Goal: Task Accomplishment & Management: Manage account settings

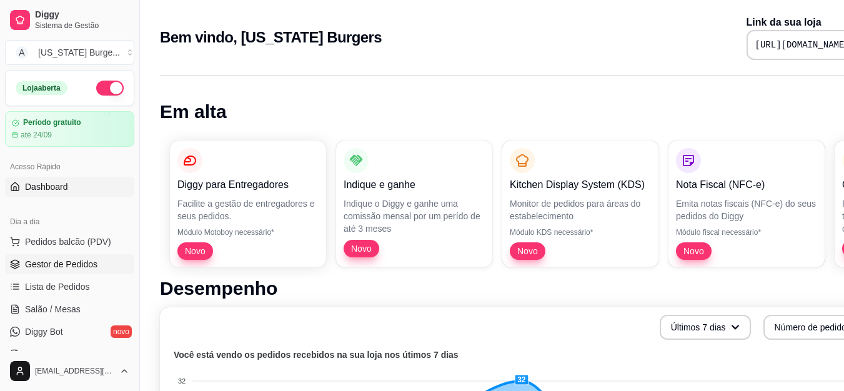
click at [72, 257] on link "Gestor de Pedidos" at bounding box center [69, 264] width 129 height 20
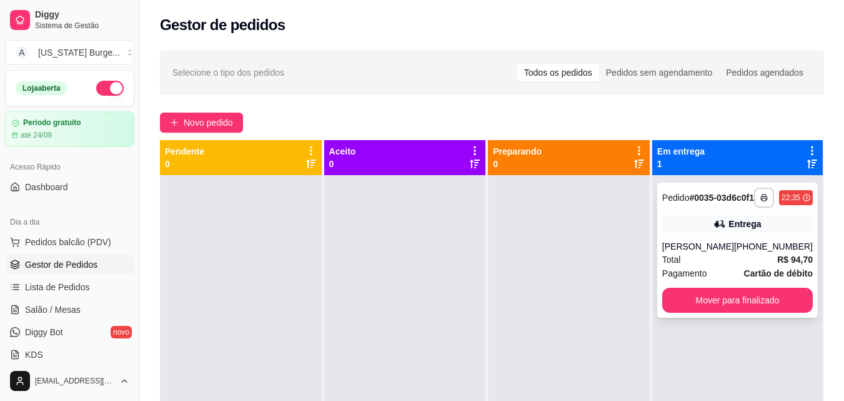
click at [680, 266] on span "Total" at bounding box center [671, 259] width 19 height 14
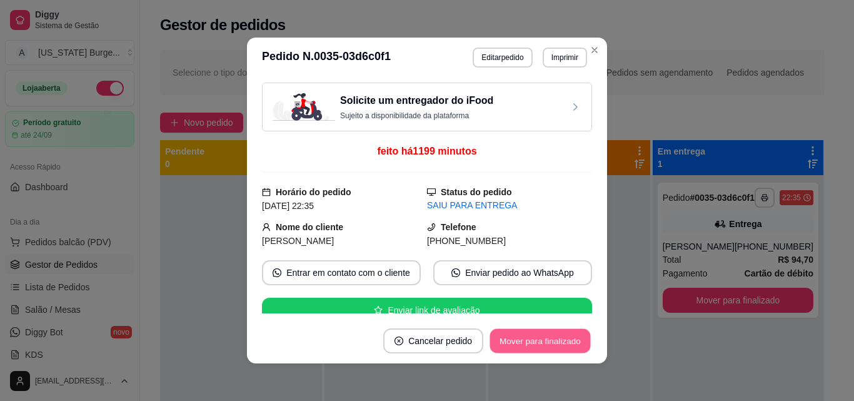
click at [544, 334] on button "Mover para finalizado" at bounding box center [540, 341] width 101 height 24
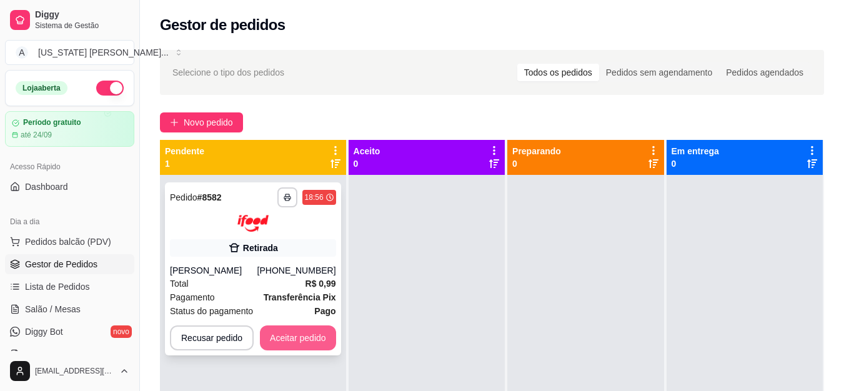
click at [308, 334] on button "Aceitar pedido" at bounding box center [298, 338] width 76 height 25
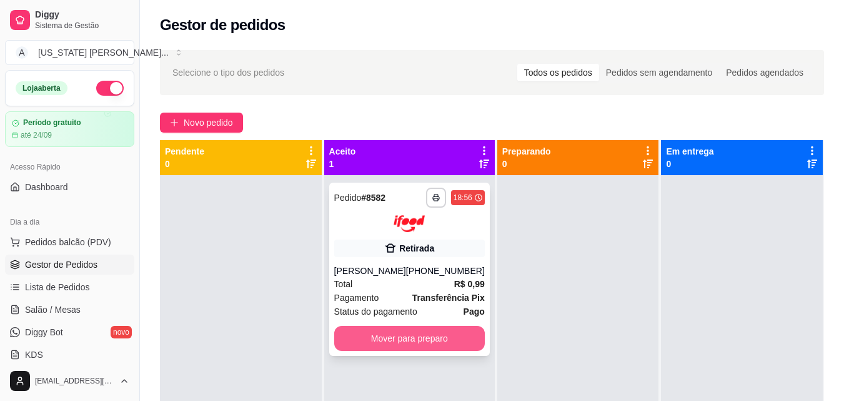
click at [427, 340] on button "Mover para preparo" at bounding box center [409, 338] width 151 height 25
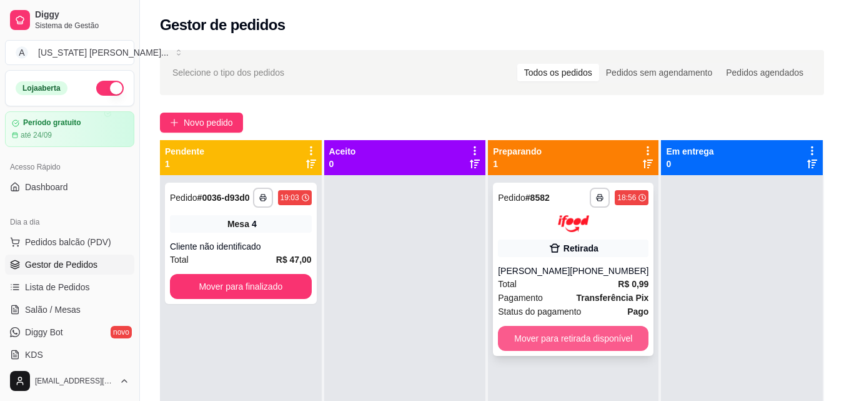
click at [524, 330] on button "Mover para retirada disponível" at bounding box center [573, 338] width 151 height 25
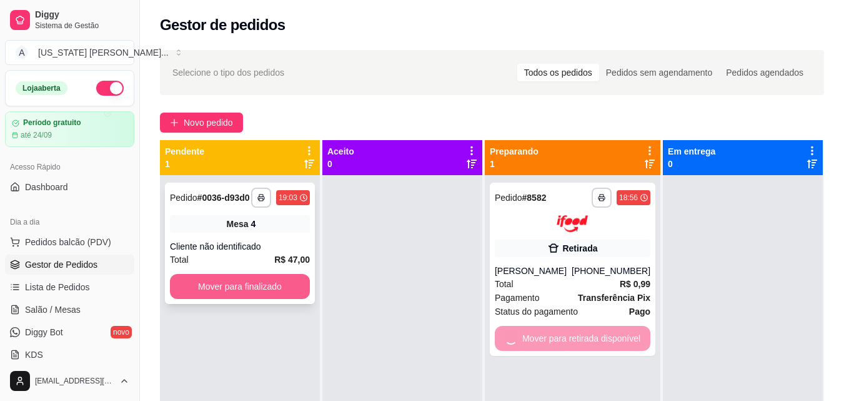
click at [252, 299] on button "Mover para finalizado" at bounding box center [240, 286] width 140 height 25
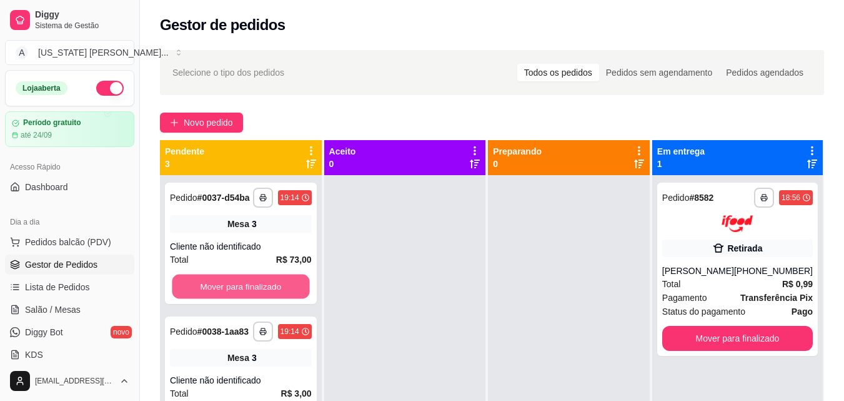
click at [252, 299] on button "Mover para finalizado" at bounding box center [240, 286] width 137 height 24
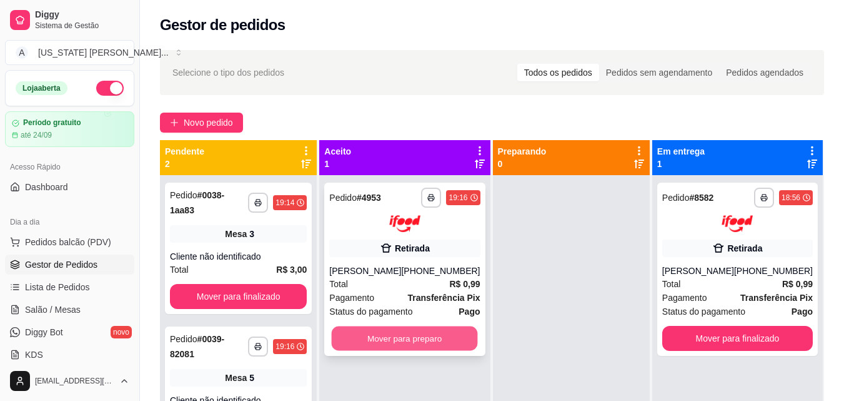
click at [367, 337] on button "Mover para preparo" at bounding box center [405, 338] width 146 height 24
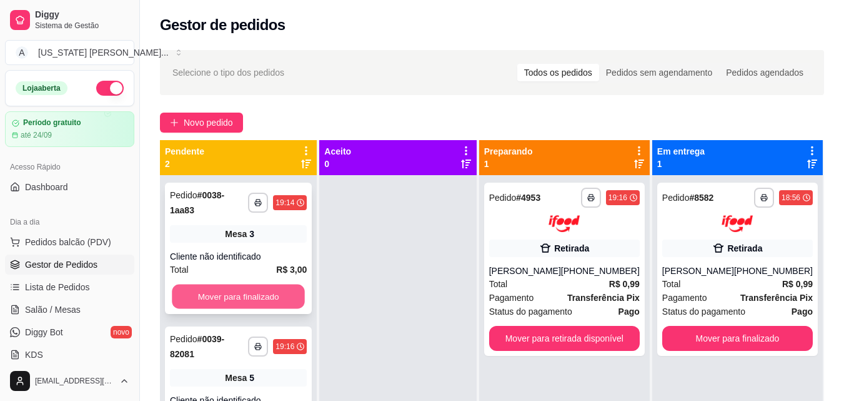
click at [262, 284] on button "Mover para finalizado" at bounding box center [238, 296] width 133 height 24
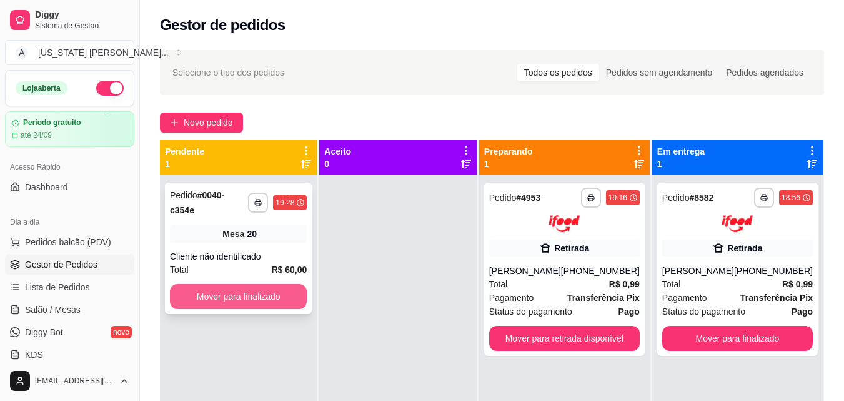
click at [271, 291] on button "Mover para finalizado" at bounding box center [238, 296] width 137 height 25
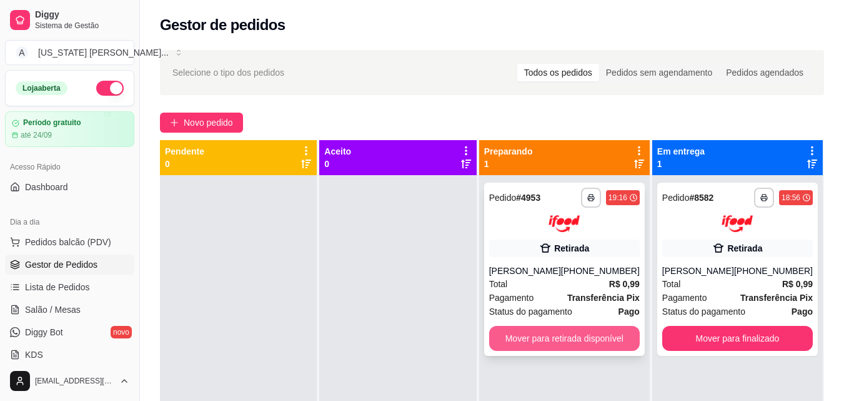
click at [551, 339] on button "Mover para retirada disponível" at bounding box center [564, 338] width 151 height 25
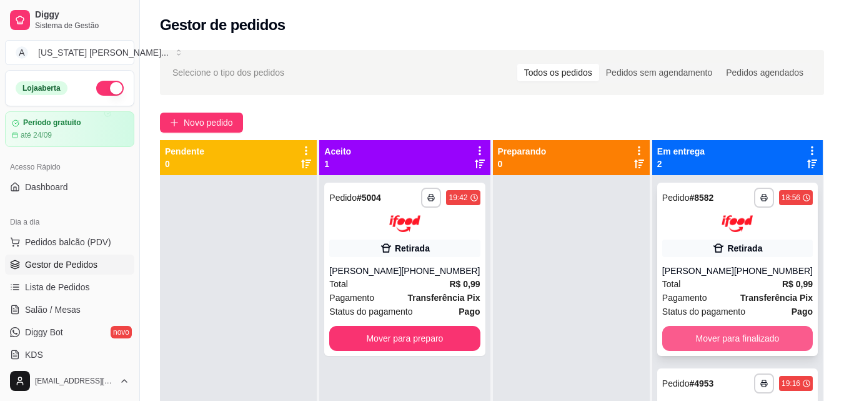
click at [733, 342] on button "Mover para finalizado" at bounding box center [737, 338] width 151 height 25
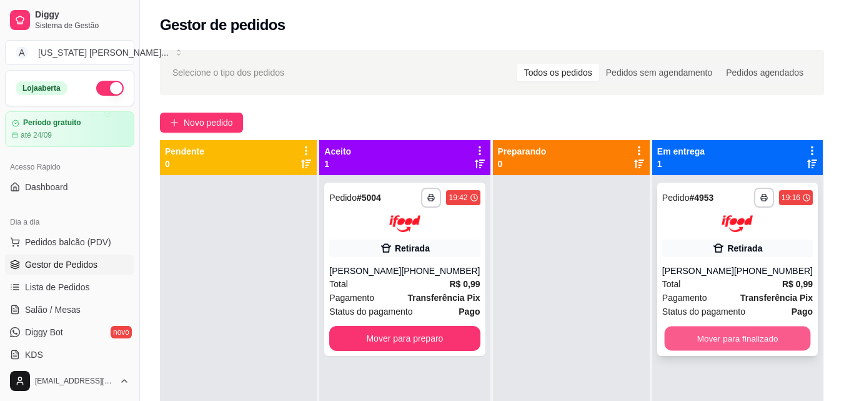
click at [739, 334] on button "Mover para finalizado" at bounding box center [737, 338] width 146 height 24
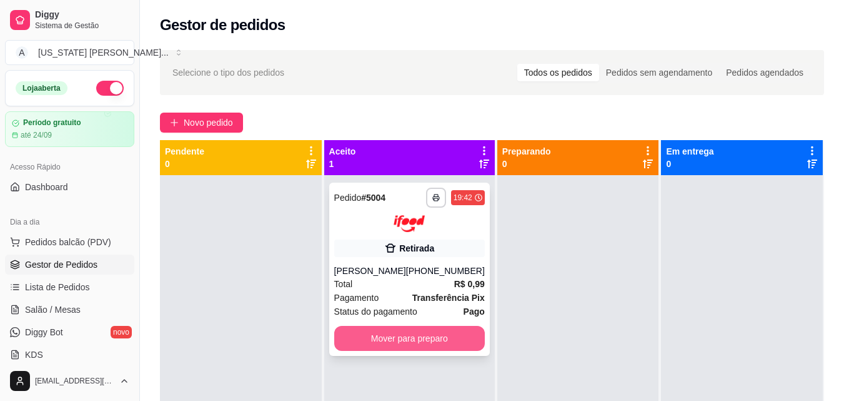
click at [424, 326] on button "Mover para preparo" at bounding box center [409, 338] width 151 height 25
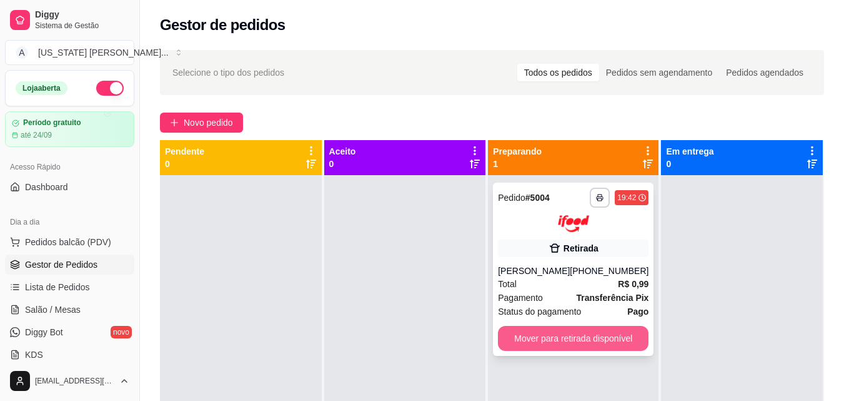
click at [517, 336] on button "Mover para retirada disponível" at bounding box center [573, 338] width 151 height 25
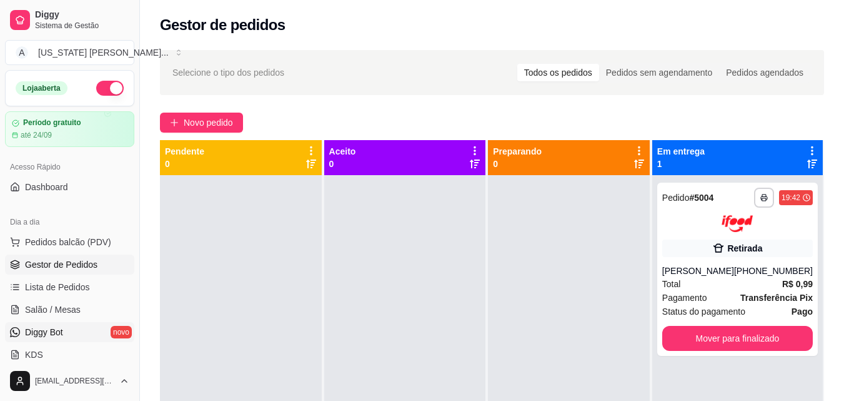
click at [103, 334] on link "Diggy Bot novo" at bounding box center [69, 332] width 129 height 20
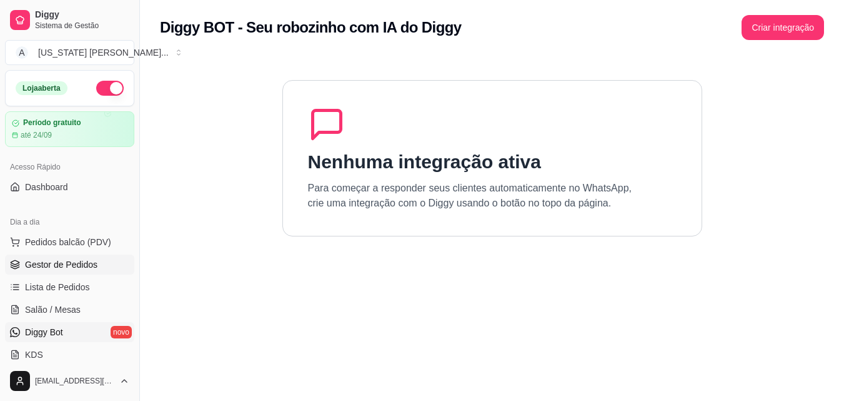
click at [48, 269] on span "Gestor de Pedidos" at bounding box center [61, 264] width 72 height 12
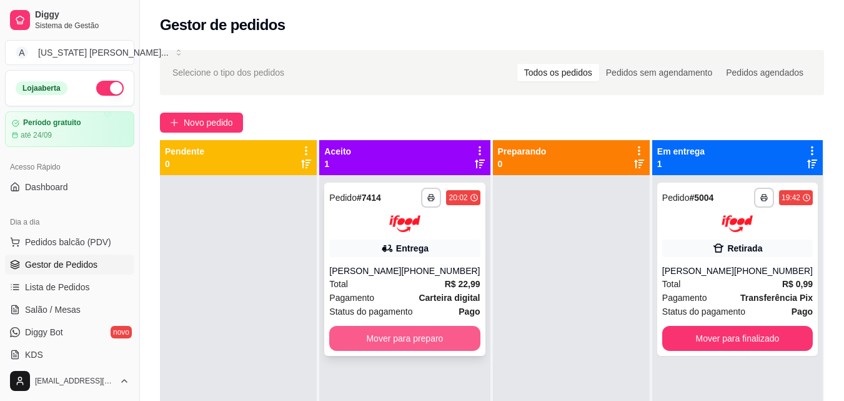
click at [357, 346] on button "Mover para preparo" at bounding box center [404, 338] width 151 height 25
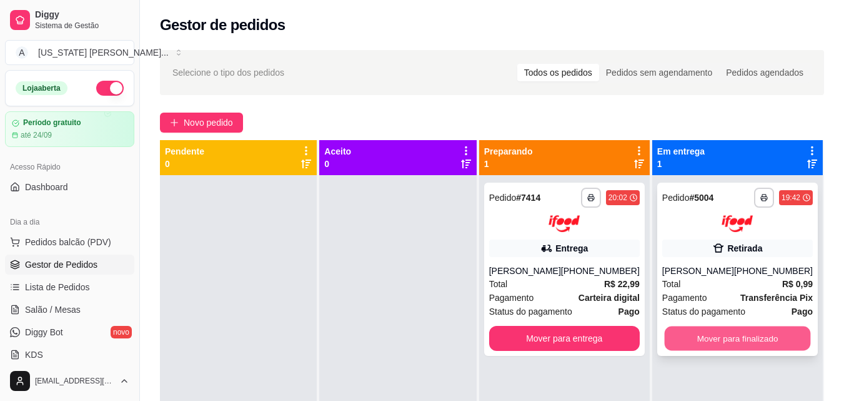
click at [763, 331] on button "Mover para finalizado" at bounding box center [737, 338] width 146 height 24
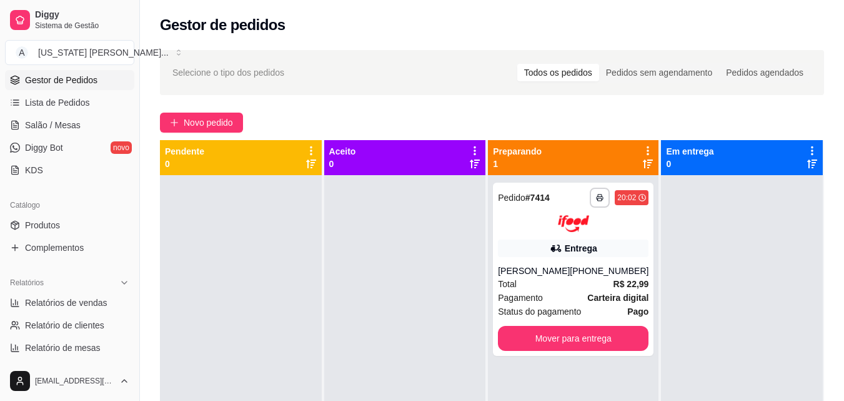
scroll to position [186, 0]
click at [99, 227] on link "Produtos" at bounding box center [69, 224] width 129 height 20
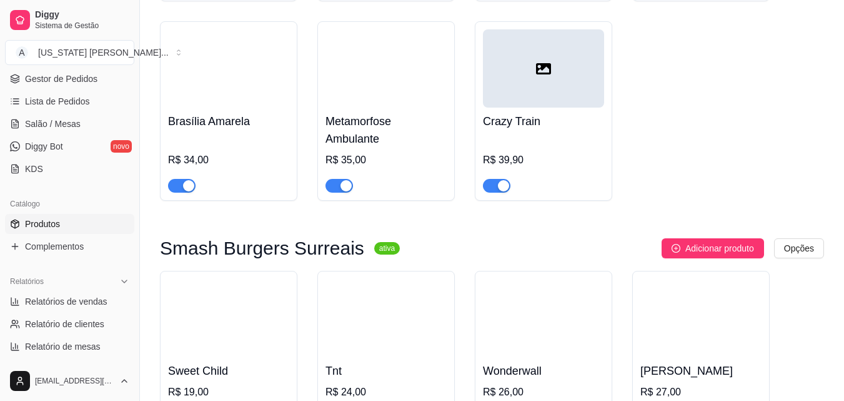
scroll to position [1322, 0]
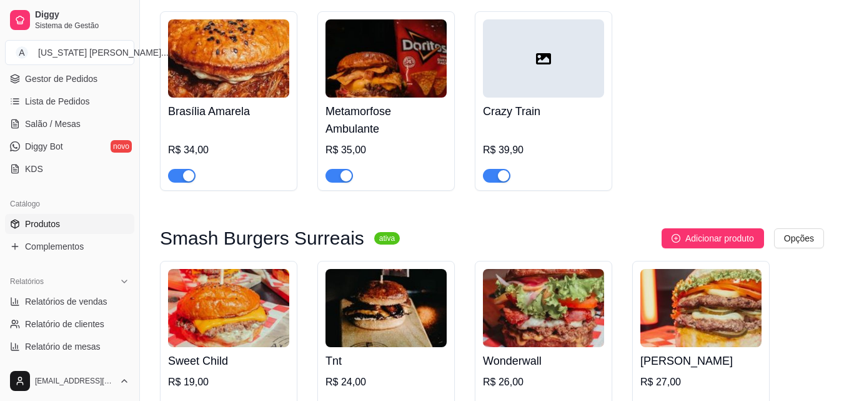
drag, startPoint x: 138, startPoint y: 178, endPoint x: 128, endPoint y: 173, distance: 11.2
click at [136, 178] on button "Toggle Sidebar" at bounding box center [139, 200] width 10 height 401
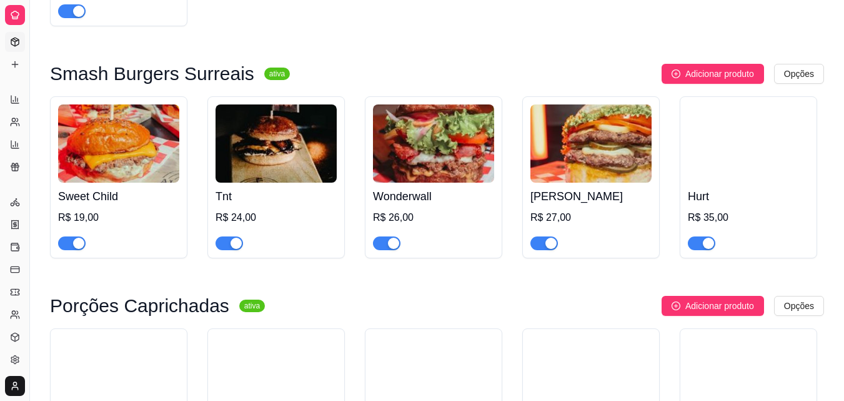
scroll to position [104, 0]
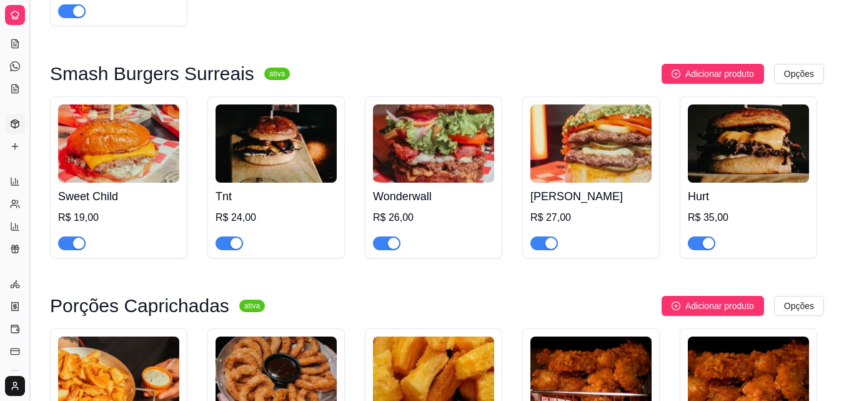
click at [29, 107] on button "Toggle Sidebar" at bounding box center [29, 200] width 10 height 401
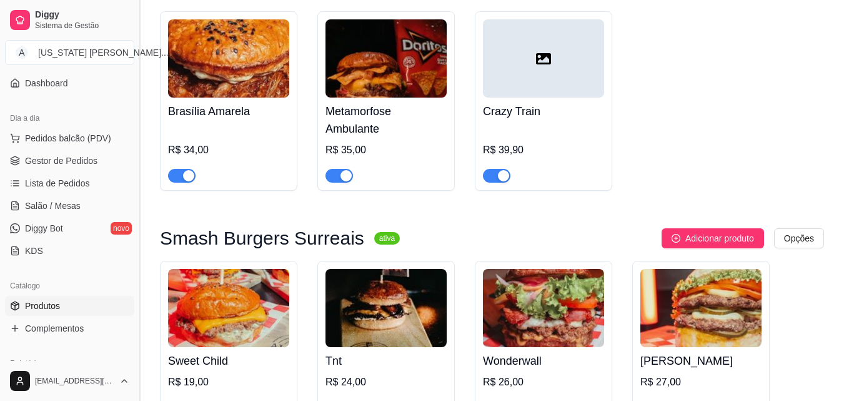
scroll to position [95, 0]
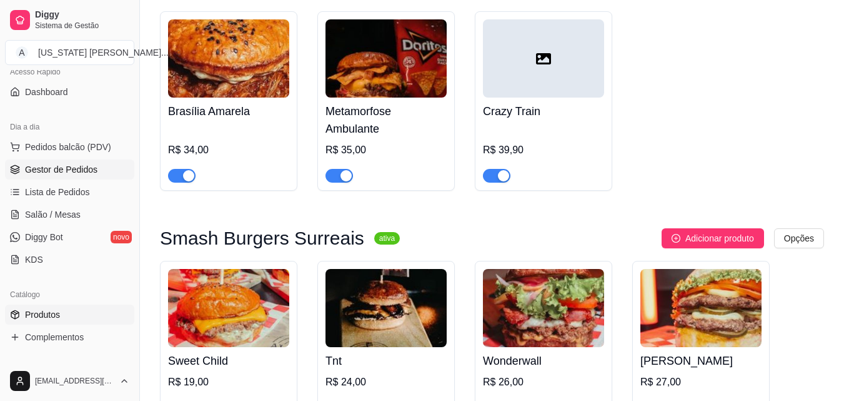
click at [62, 173] on span "Gestor de Pedidos" at bounding box center [61, 169] width 72 height 12
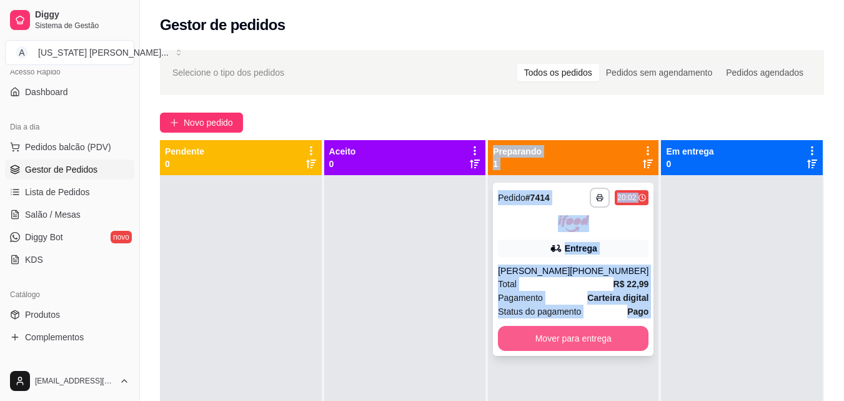
drag, startPoint x: 474, startPoint y: 317, endPoint x: 534, endPoint y: 337, distance: 62.4
click at [534, 337] on div "**********" at bounding box center [492, 340] width 664 height 401
click at [534, 337] on button "Mover para entrega" at bounding box center [573, 338] width 151 height 25
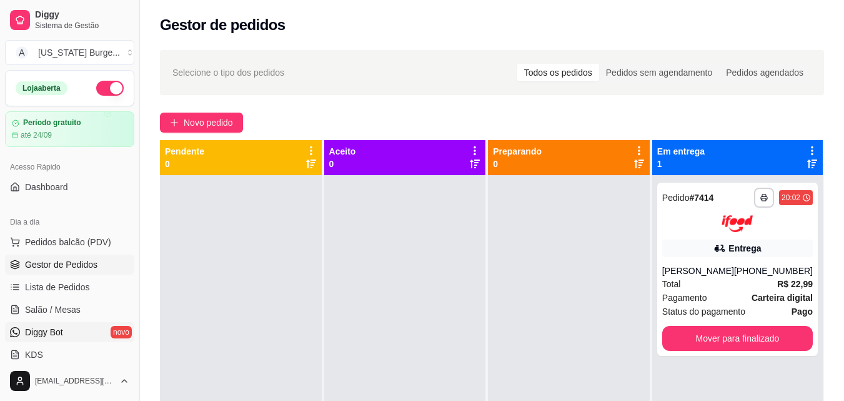
click at [46, 327] on span "Diggy Bot" at bounding box center [44, 332] width 38 height 12
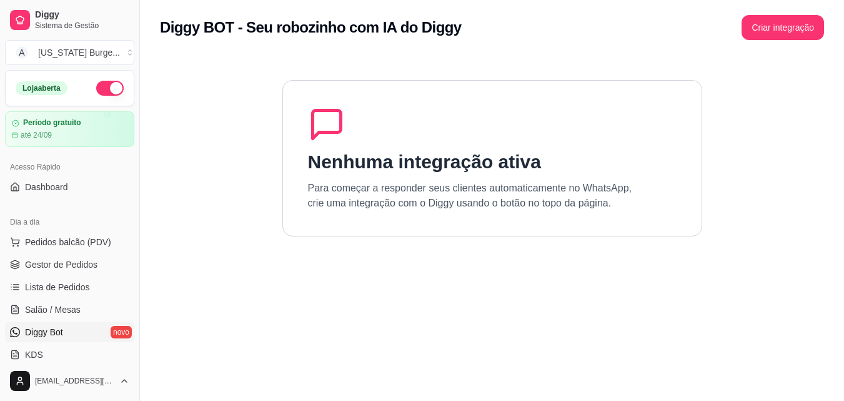
click at [791, 40] on div "Diggy BOT - Seu robozinho com IA do Diggy Criar integração" at bounding box center [492, 23] width 704 height 47
click at [786, 33] on button "Criar integração" at bounding box center [783, 28] width 80 height 24
click at [58, 22] on span "Sistema de Gestão" at bounding box center [82, 26] width 94 height 10
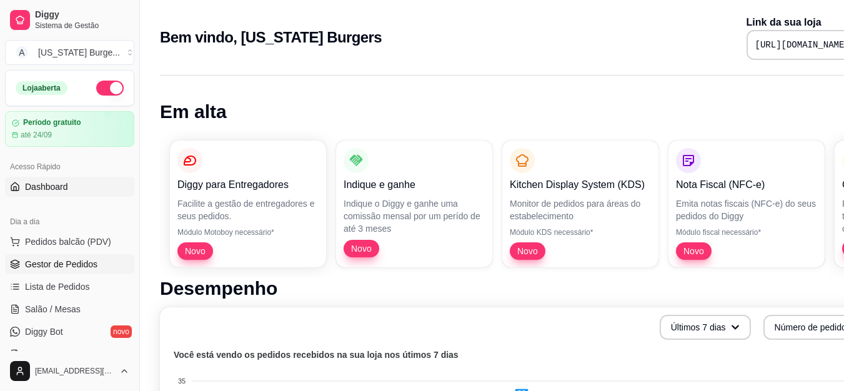
click at [72, 264] on span "Gestor de Pedidos" at bounding box center [61, 264] width 72 height 12
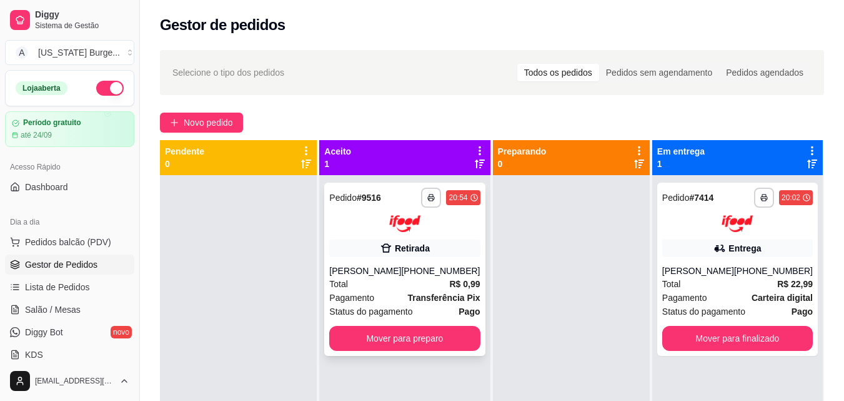
click at [406, 291] on div "Pagamento Transferência Pix" at bounding box center [404, 298] width 151 height 14
click at [434, 289] on div "Total R$ 0,99" at bounding box center [404, 284] width 151 height 14
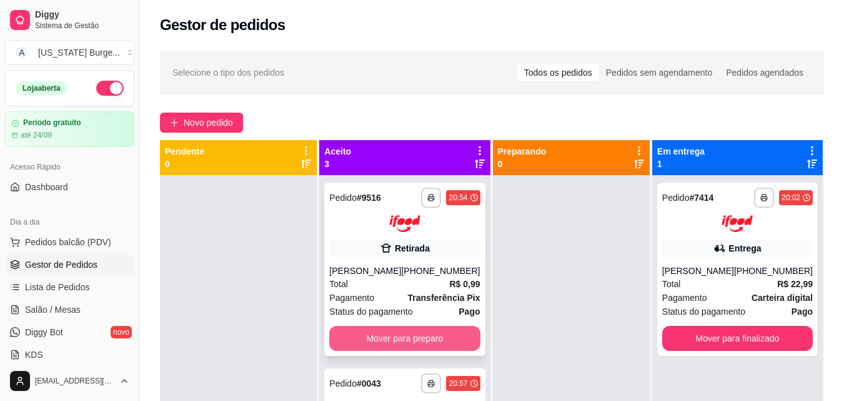
click at [416, 349] on button "Mover para preparo" at bounding box center [404, 338] width 151 height 25
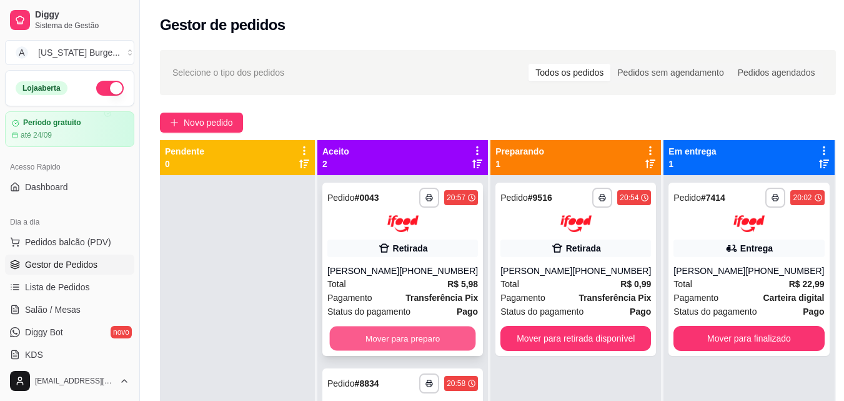
click at [417, 337] on button "Mover para preparo" at bounding box center [403, 338] width 146 height 24
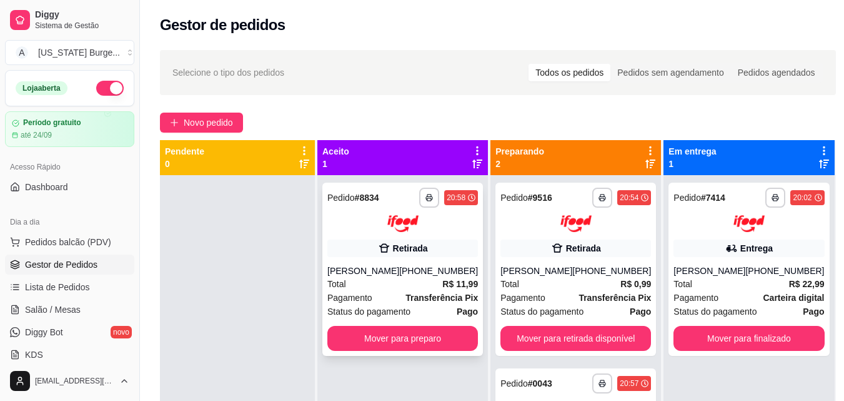
click at [399, 266] on div "[PERSON_NAME]" at bounding box center [363, 270] width 72 height 12
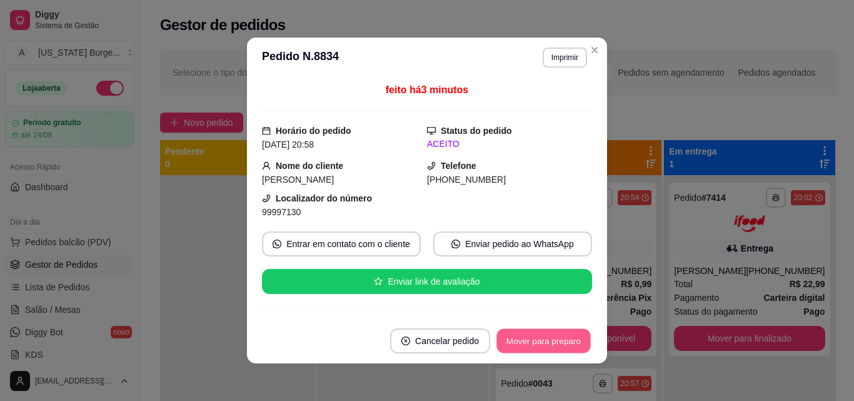
click at [536, 342] on button "Mover para preparo" at bounding box center [543, 341] width 94 height 24
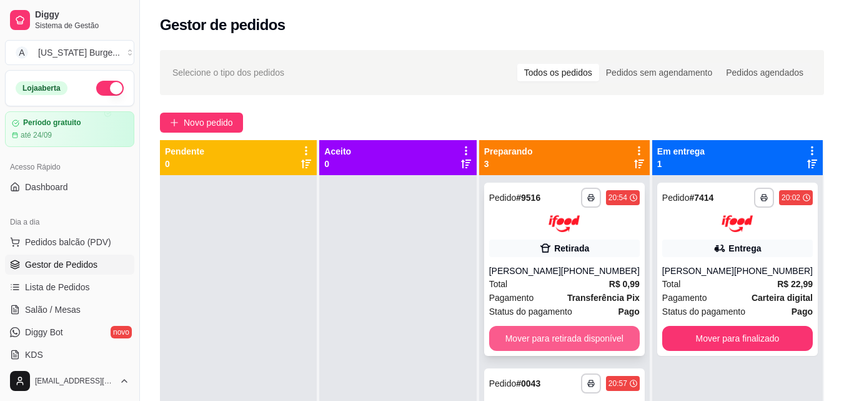
click at [557, 330] on button "Mover para retirada disponível" at bounding box center [564, 338] width 151 height 25
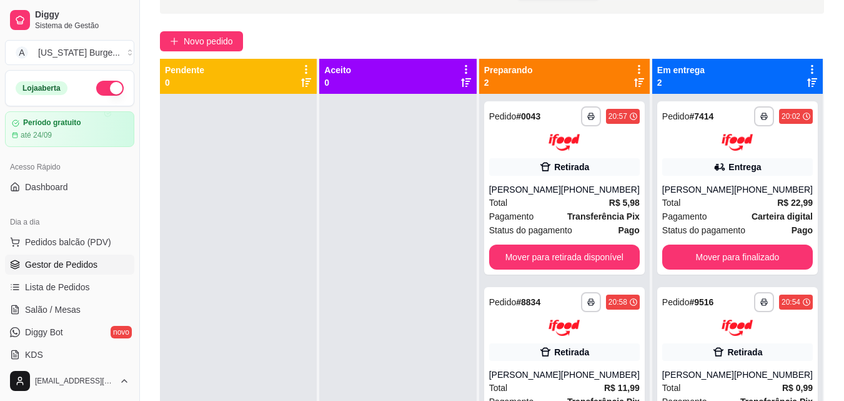
scroll to position [86, 0]
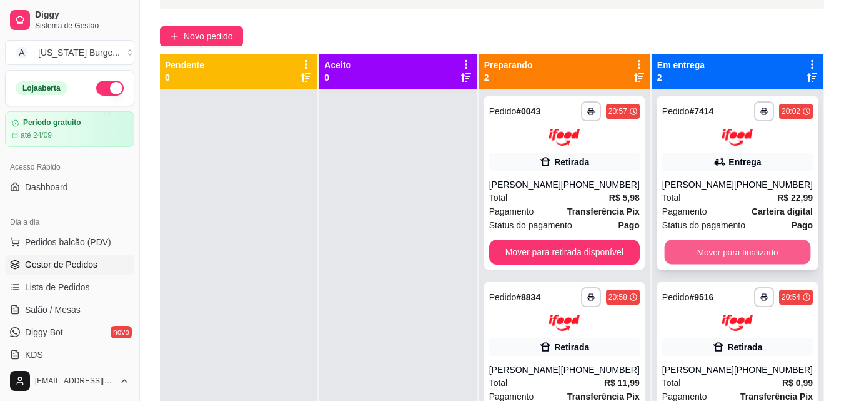
click at [738, 256] on button "Mover para finalizado" at bounding box center [737, 251] width 146 height 24
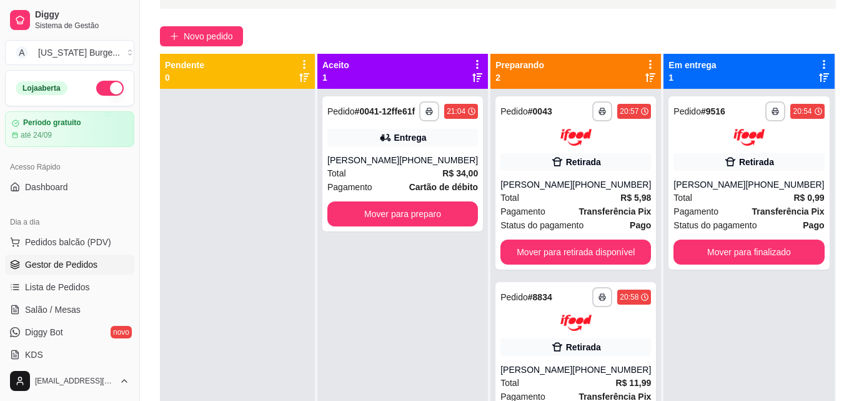
click at [831, 230] on div "**********" at bounding box center [498, 212] width 716 height 513
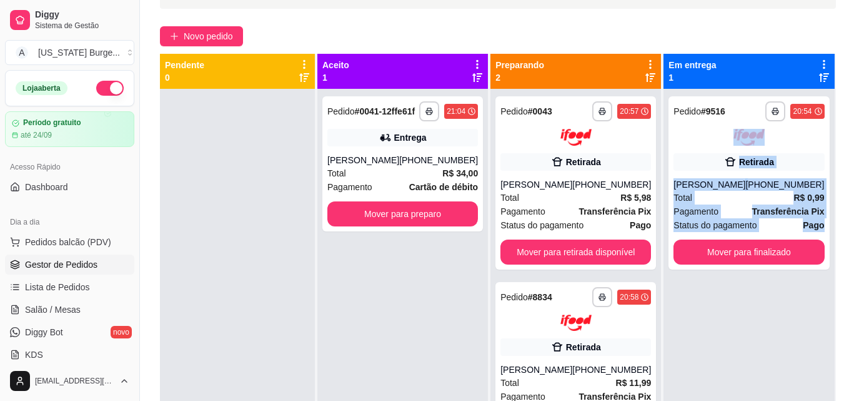
drag, startPoint x: 837, startPoint y: 222, endPoint x: 853, endPoint y: 122, distance: 100.7
click at [844, 126] on html "**********" at bounding box center [422, 114] width 844 height 401
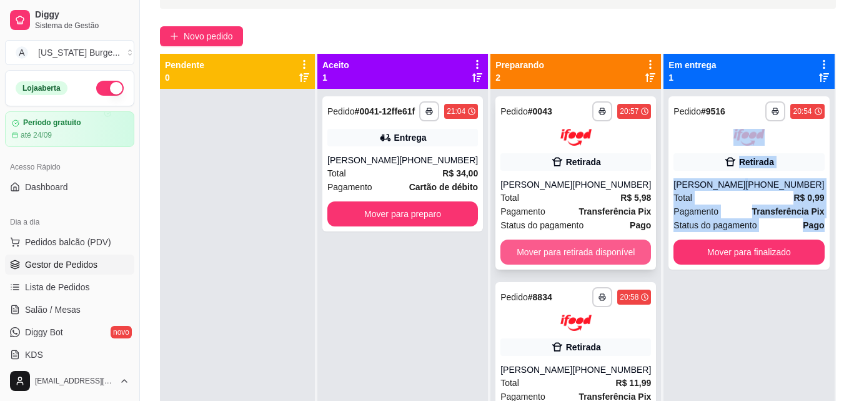
click at [594, 256] on button "Mover para retirada disponível" at bounding box center [576, 251] width 151 height 25
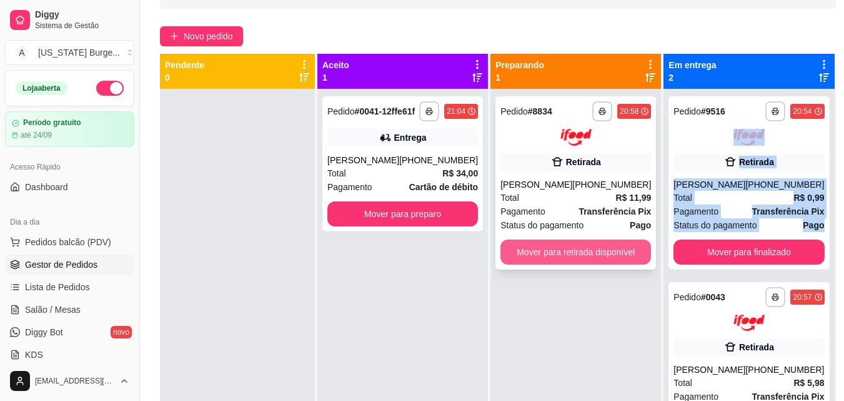
click at [586, 252] on button "Mover para retirada disponível" at bounding box center [576, 251] width 151 height 25
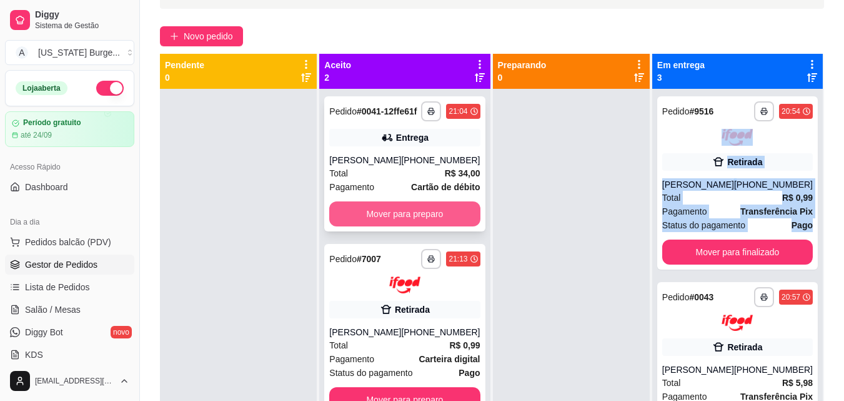
click at [454, 224] on button "Mover para preparo" at bounding box center [404, 213] width 151 height 25
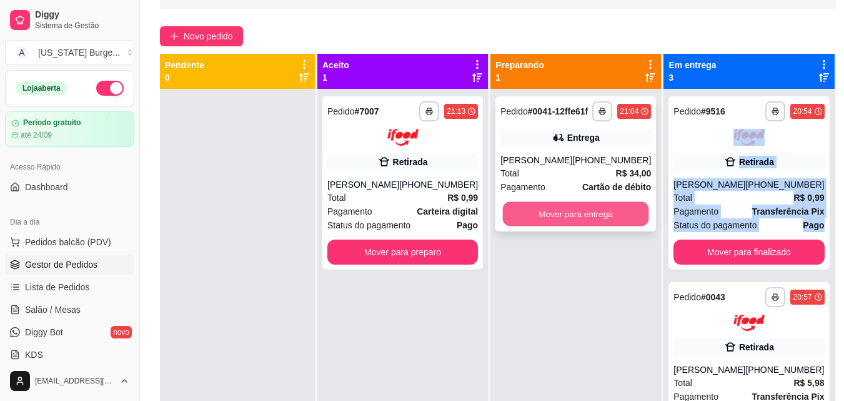
click at [566, 226] on button "Mover para entrega" at bounding box center [576, 214] width 146 height 24
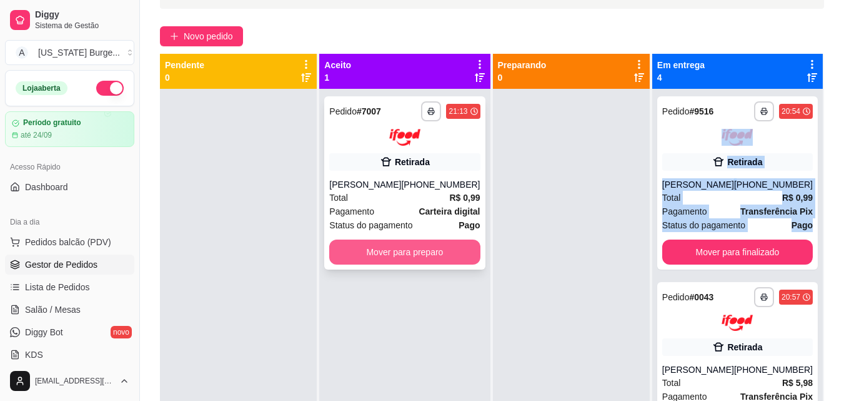
click at [404, 261] on button "Mover para preparo" at bounding box center [404, 251] width 151 height 25
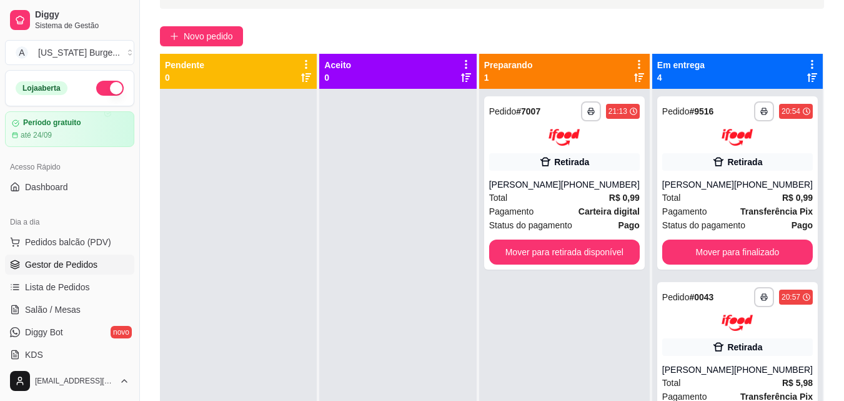
click at [601, 22] on div "**********" at bounding box center [492, 212] width 704 height 513
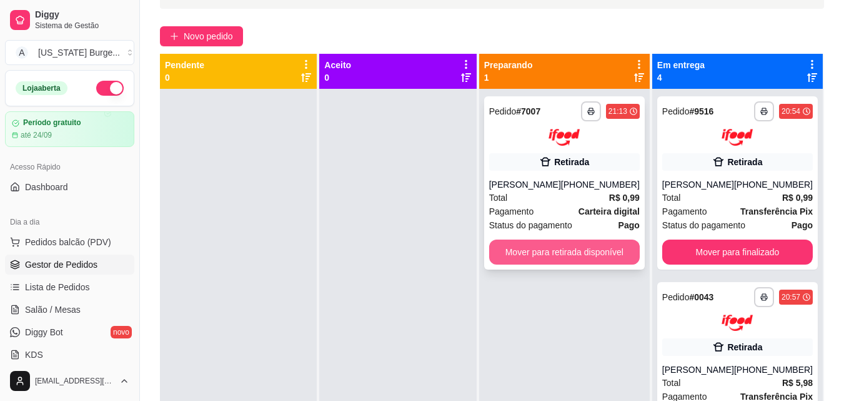
click at [541, 261] on button "Mover para retirada disponível" at bounding box center [564, 251] width 151 height 25
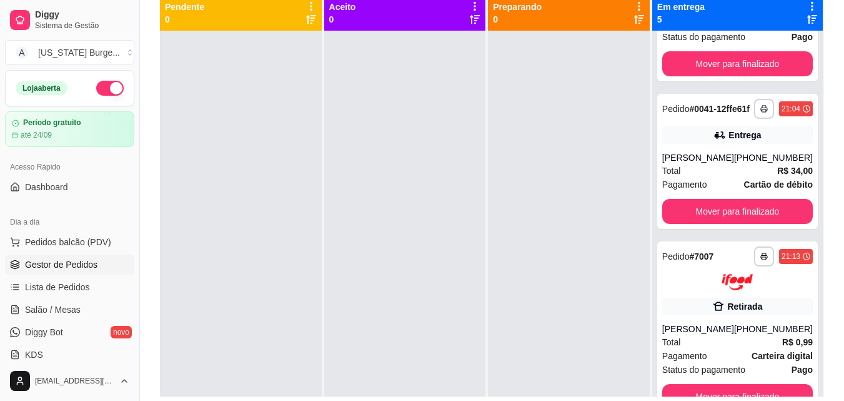
scroll to position [151, 0]
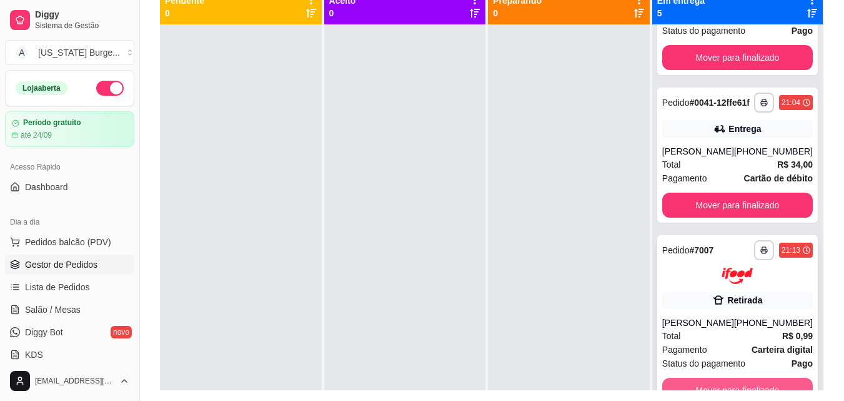
click at [671, 387] on button "Mover para finalizado" at bounding box center [737, 389] width 151 height 25
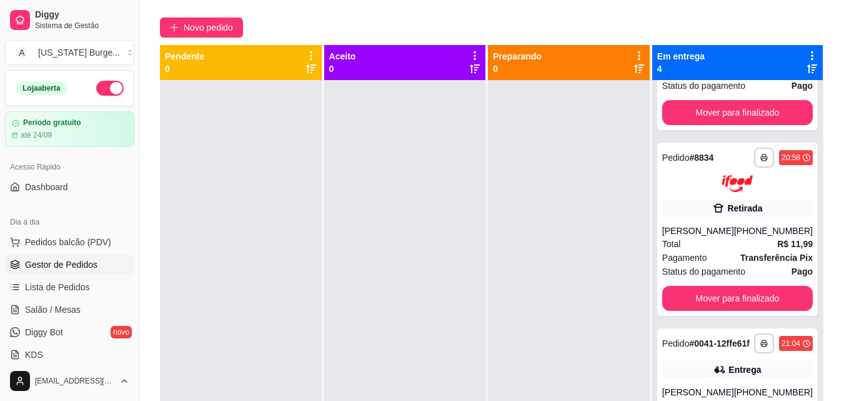
scroll to position [87, 0]
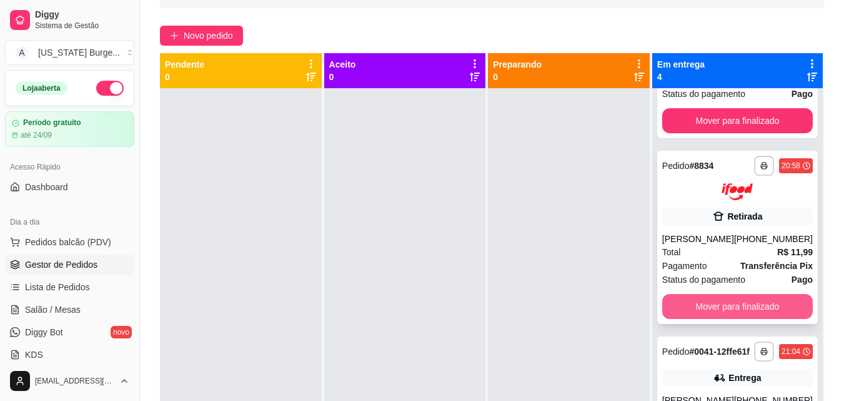
click at [708, 294] on button "Mover para finalizado" at bounding box center [737, 306] width 151 height 25
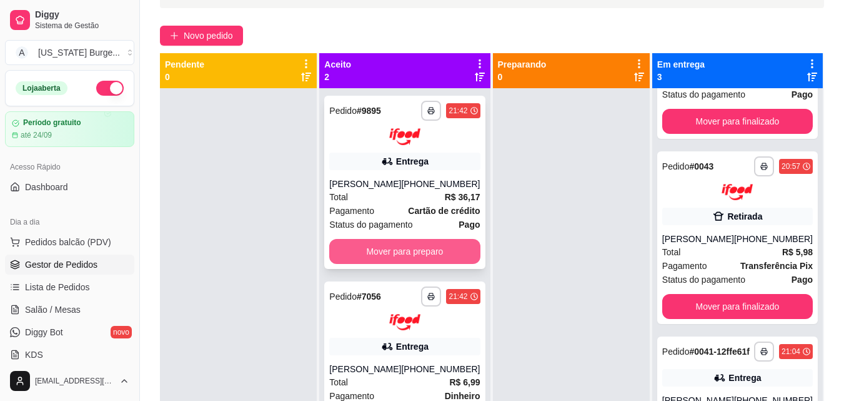
click at [432, 246] on button "Mover para preparo" at bounding box center [404, 251] width 151 height 25
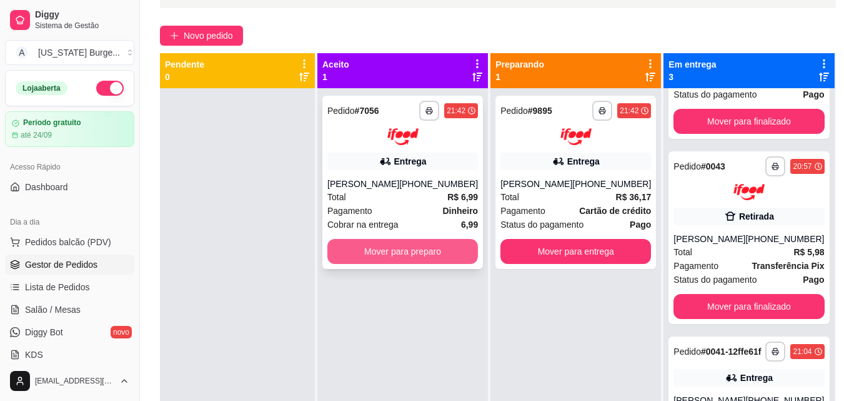
click at [432, 251] on button "Mover para preparo" at bounding box center [402, 251] width 151 height 25
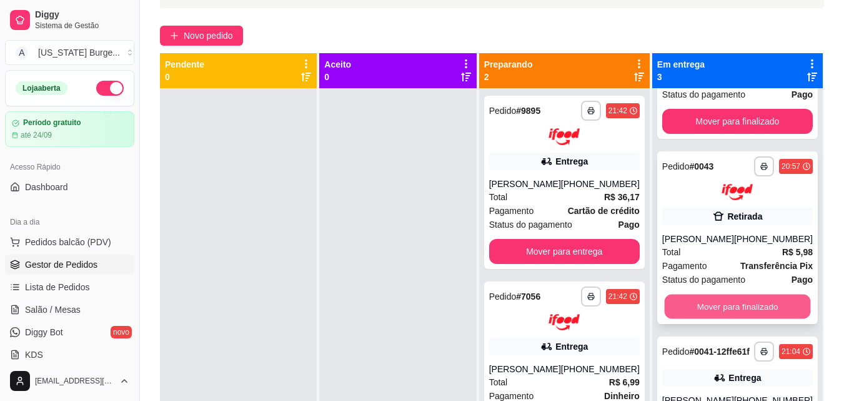
click at [740, 294] on button "Mover para finalizado" at bounding box center [737, 306] width 146 height 24
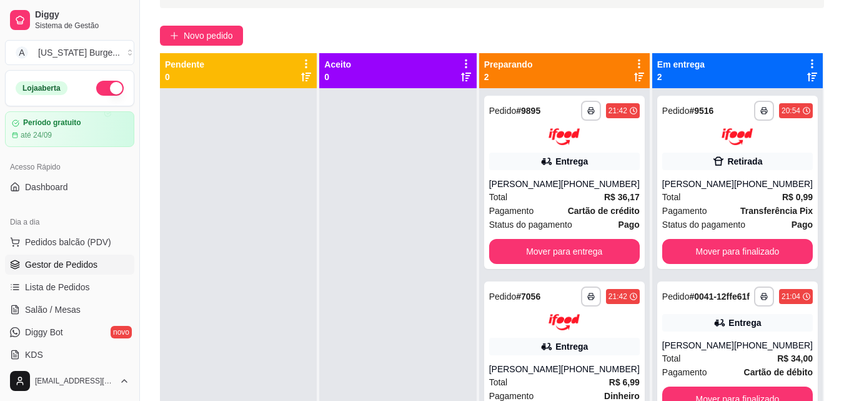
scroll to position [0, 0]
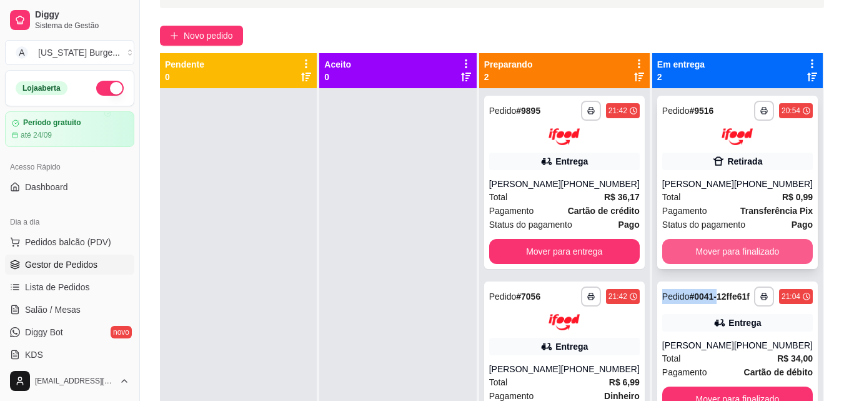
drag, startPoint x: 740, startPoint y: 291, endPoint x: 732, endPoint y: 255, distance: 36.4
click at [732, 255] on div "**********" at bounding box center [737, 288] width 171 height 401
click at [744, 261] on button "Mover para finalizado" at bounding box center [737, 251] width 151 height 25
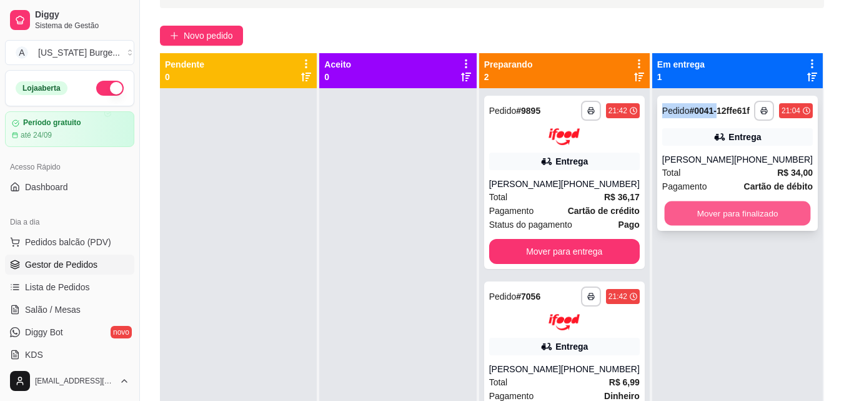
click at [771, 211] on button "Mover para finalizado" at bounding box center [737, 213] width 146 height 24
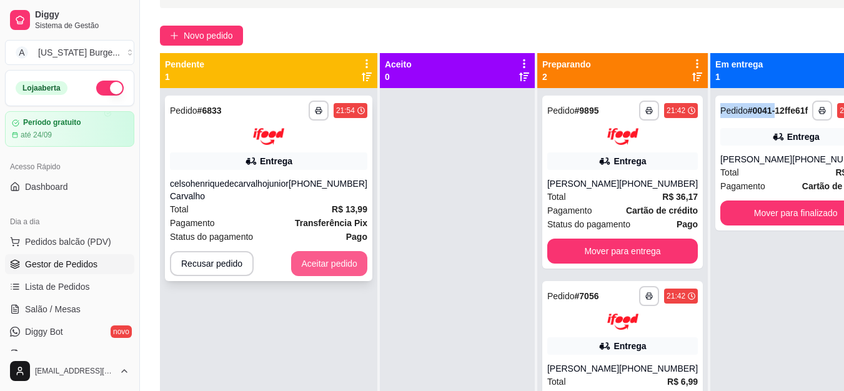
click at [291, 254] on button "Aceitar pedido" at bounding box center [329, 263] width 76 height 25
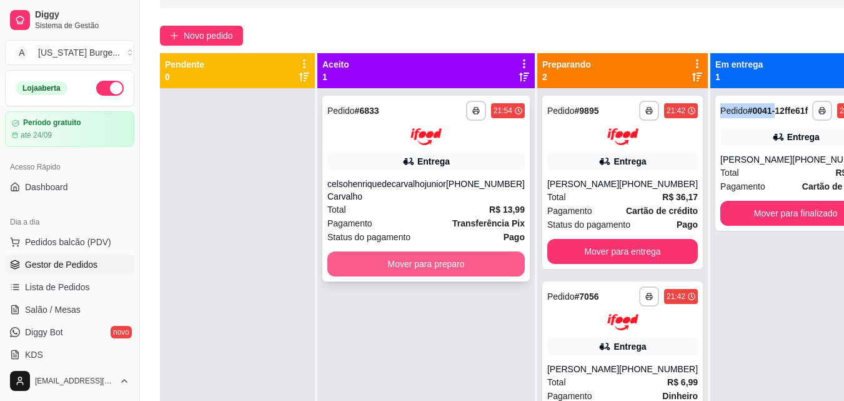
click at [373, 276] on button "Mover para preparo" at bounding box center [425, 263] width 197 height 25
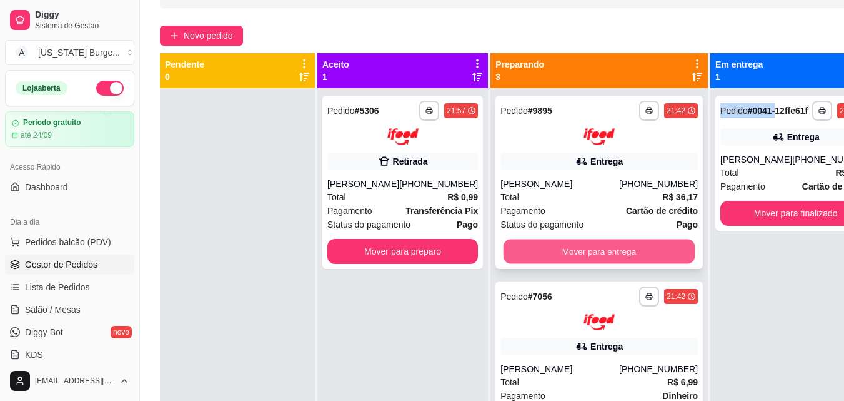
click at [551, 261] on button "Mover para entrega" at bounding box center [599, 251] width 191 height 24
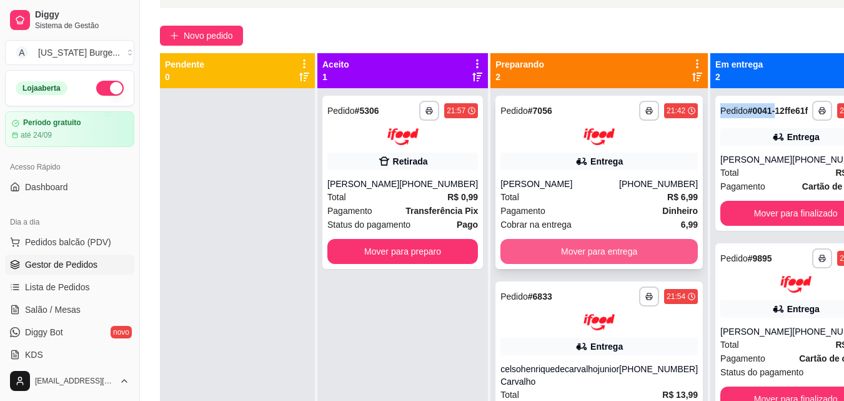
click at [576, 252] on button "Mover para entrega" at bounding box center [599, 251] width 197 height 25
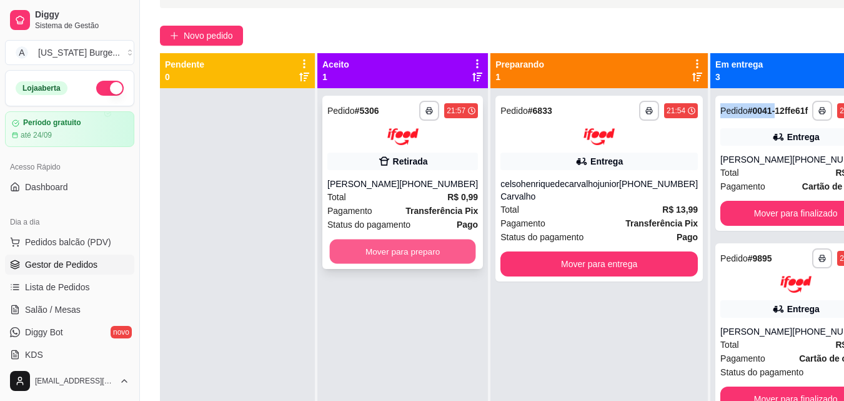
click at [422, 251] on button "Mover para preparo" at bounding box center [403, 251] width 146 height 24
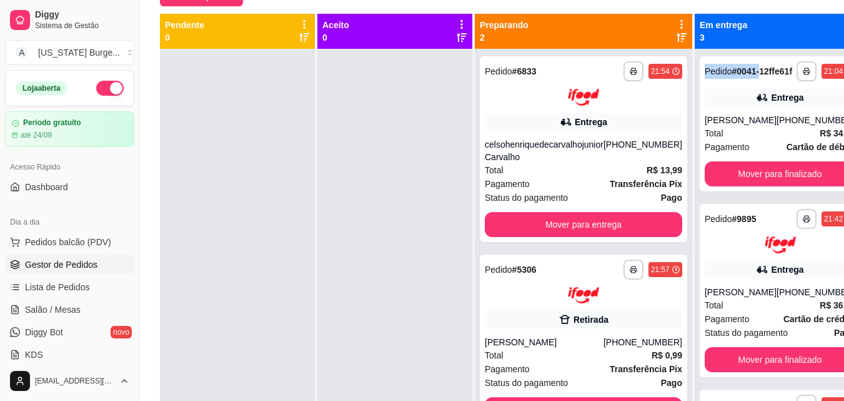
scroll to position [154, 0]
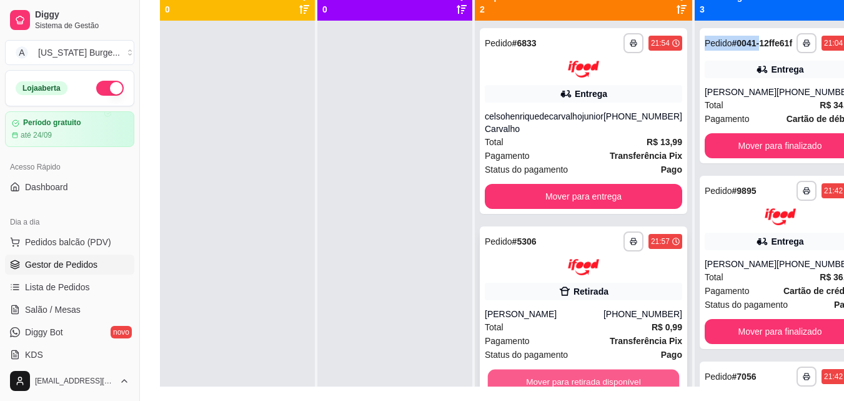
click at [616, 379] on button "Mover para retirada disponível" at bounding box center [583, 381] width 191 height 24
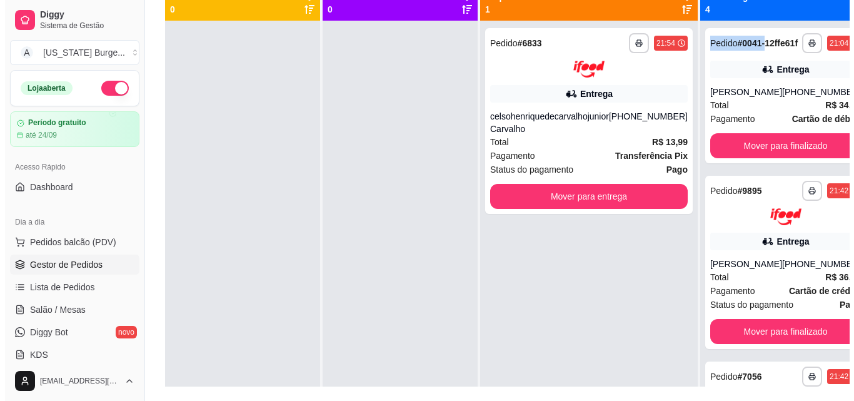
scroll to position [0, 0]
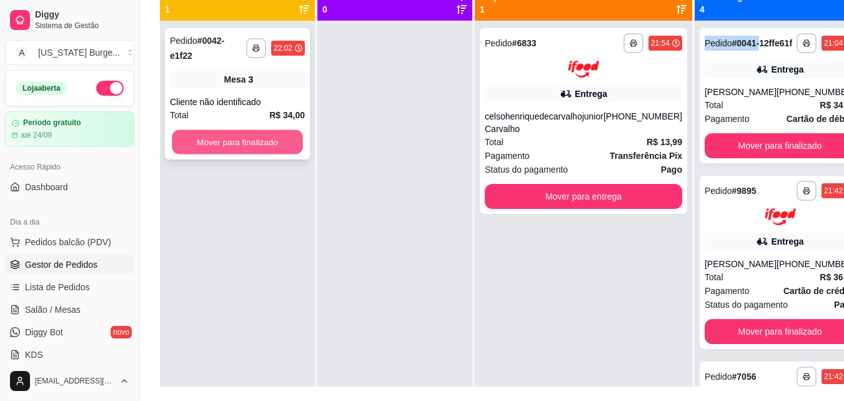
click at [236, 130] on button "Mover para finalizado" at bounding box center [237, 142] width 131 height 24
click at [254, 129] on button "Mover para finalizado" at bounding box center [237, 141] width 135 height 25
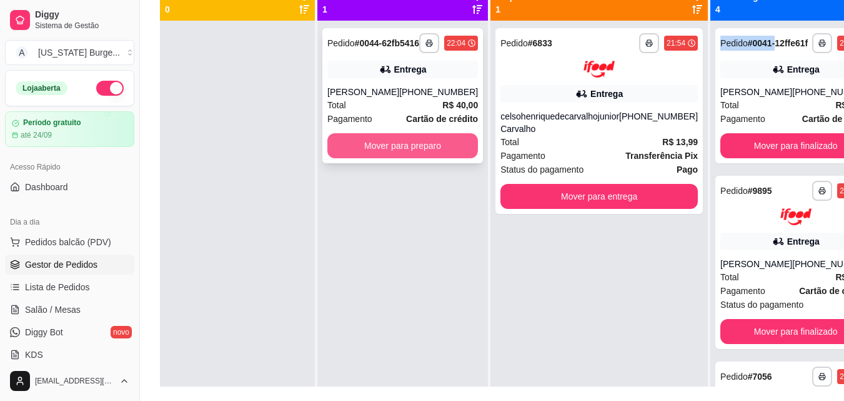
click at [426, 150] on button "Mover para preparo" at bounding box center [402, 145] width 151 height 25
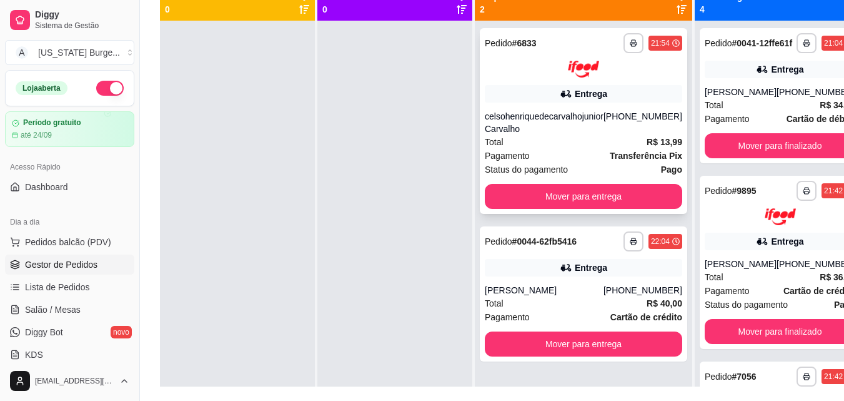
click at [579, 135] on div "celsohenriquedecarvalhojunior Carvalho" at bounding box center [544, 122] width 119 height 25
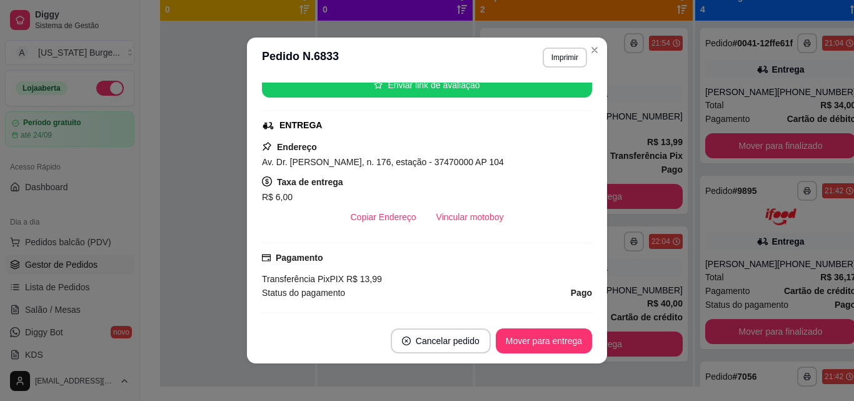
scroll to position [197, 0]
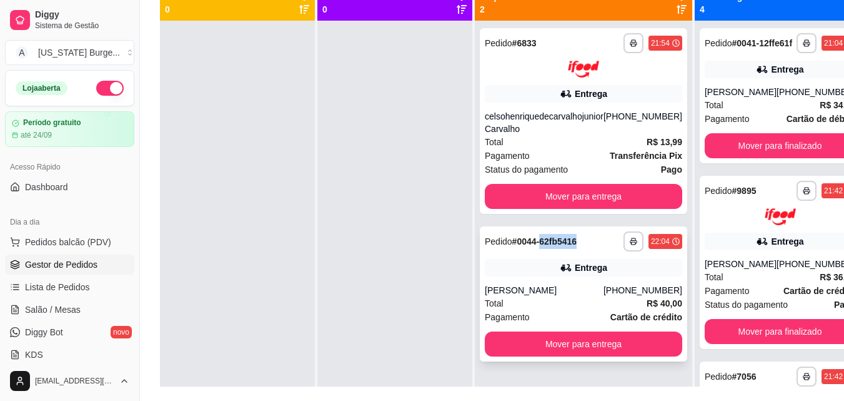
click at [564, 249] on div "Pedido # 0044-62fb5416" at bounding box center [531, 241] width 92 height 15
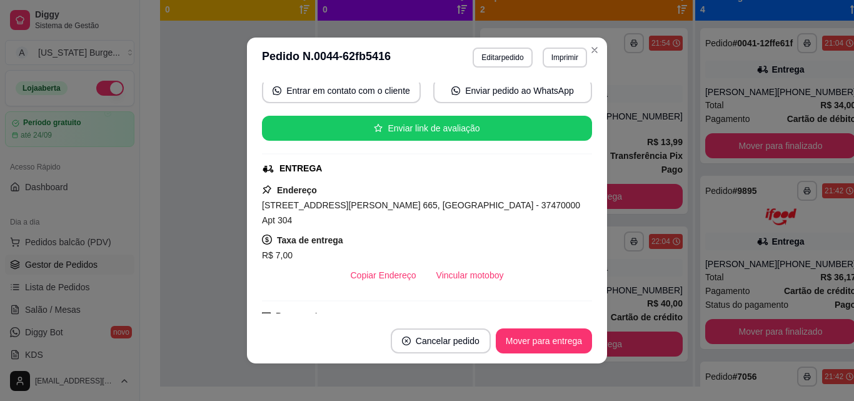
scroll to position [44, 0]
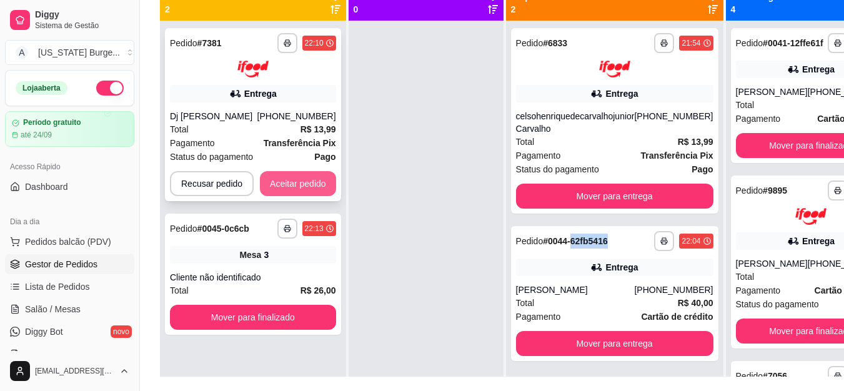
click at [284, 189] on button "Aceitar pedido" at bounding box center [298, 183] width 76 height 25
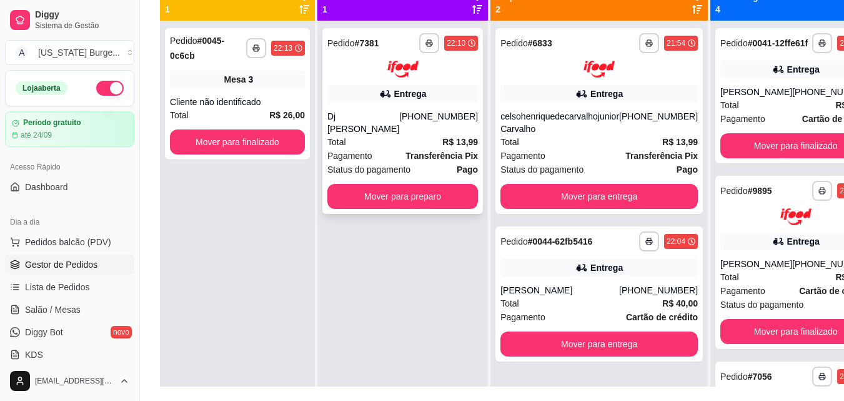
click at [408, 135] on div "Total R$ 13,99" at bounding box center [402, 142] width 151 height 14
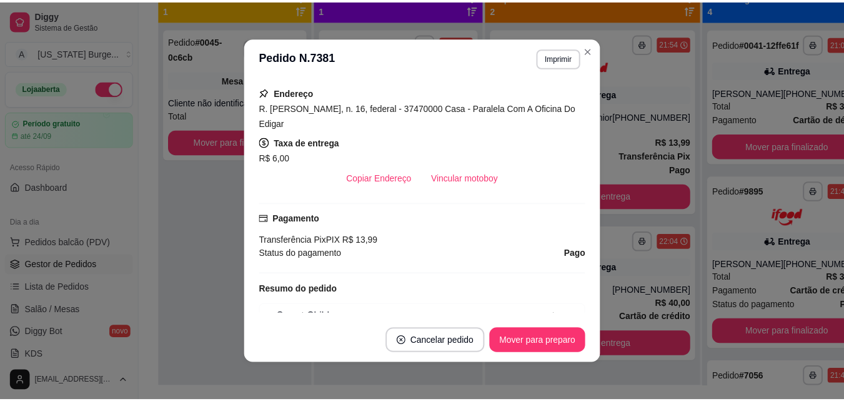
scroll to position [242, 0]
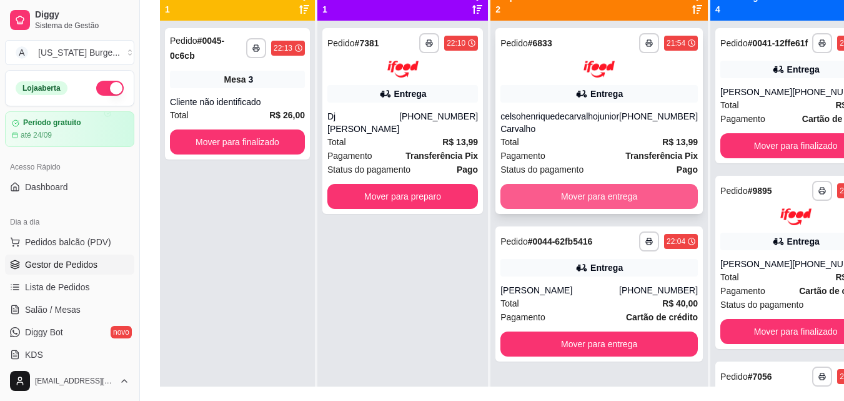
click at [551, 209] on button "Mover para entrega" at bounding box center [599, 196] width 197 height 25
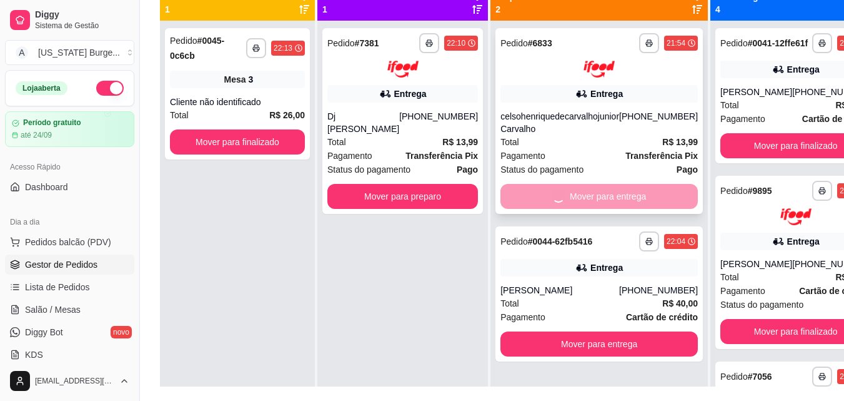
click at [551, 211] on div "**********" at bounding box center [599, 221] width 217 height 401
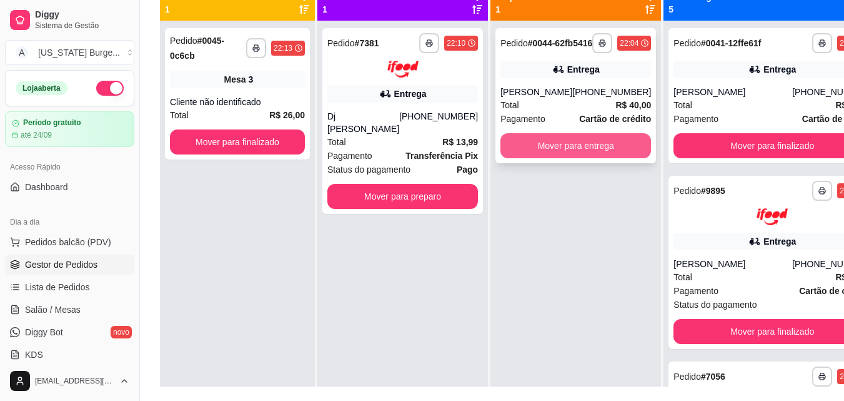
click at [566, 158] on button "Mover para entrega" at bounding box center [576, 145] width 151 height 25
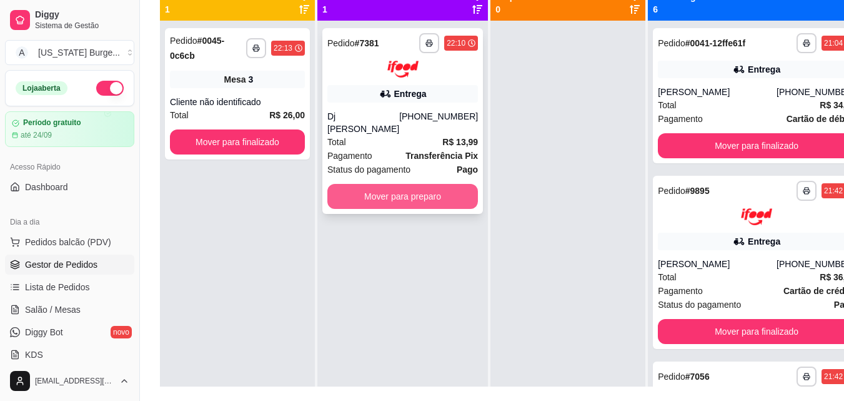
click at [430, 184] on button "Mover para preparo" at bounding box center [402, 196] width 151 height 25
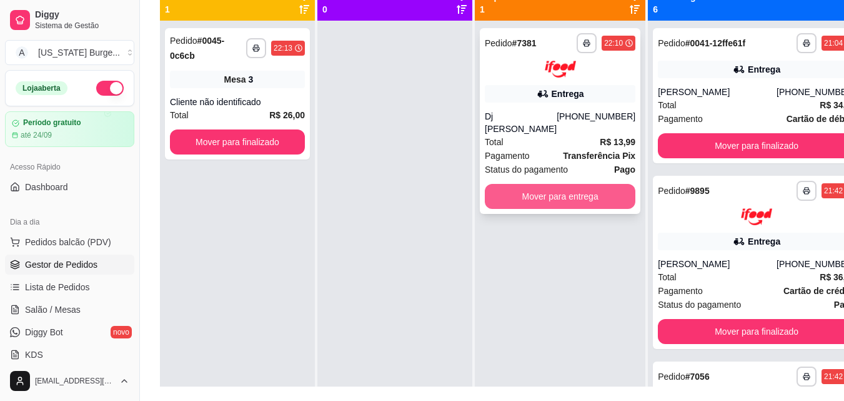
click at [514, 188] on button "Mover para entrega" at bounding box center [560, 196] width 151 height 25
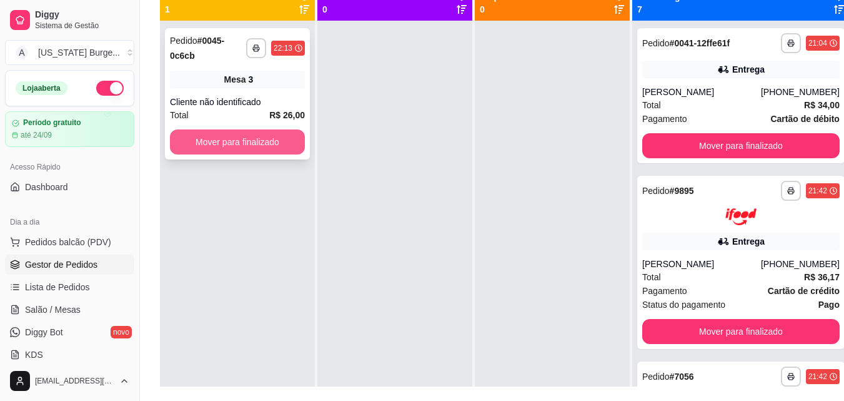
click at [273, 149] on button "Mover para finalizado" at bounding box center [237, 141] width 135 height 25
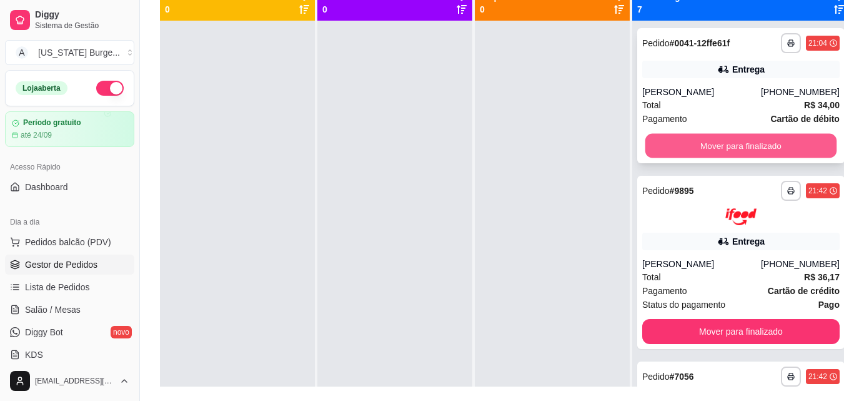
click at [712, 144] on button "Mover para finalizado" at bounding box center [741, 146] width 191 height 24
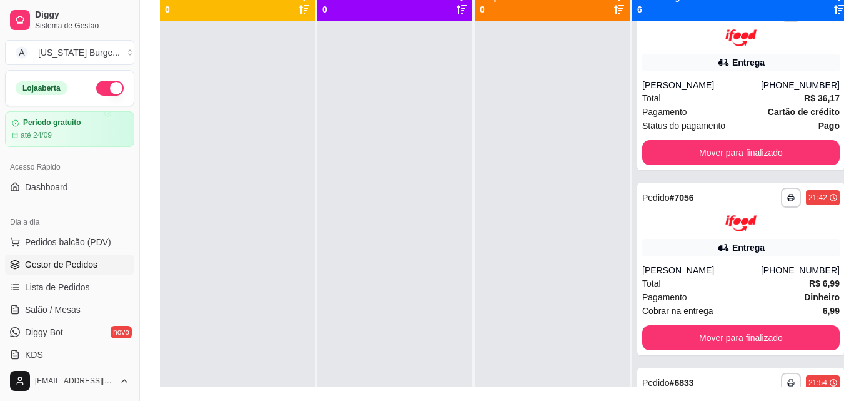
scroll to position [6, 0]
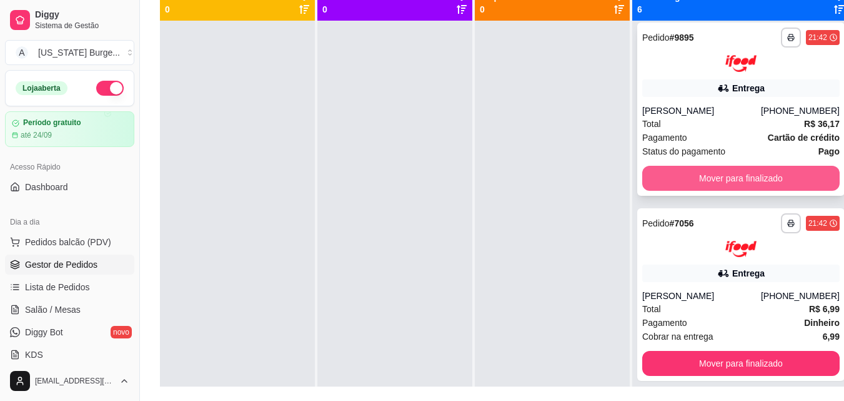
click at [711, 177] on button "Mover para finalizado" at bounding box center [740, 178] width 197 height 25
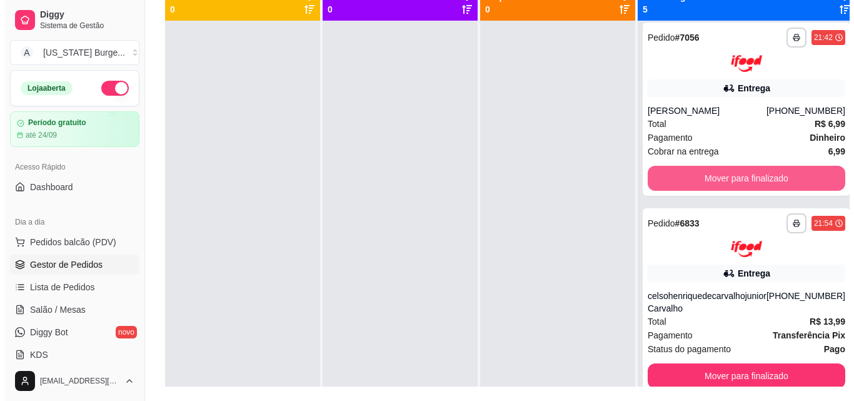
scroll to position [0, 0]
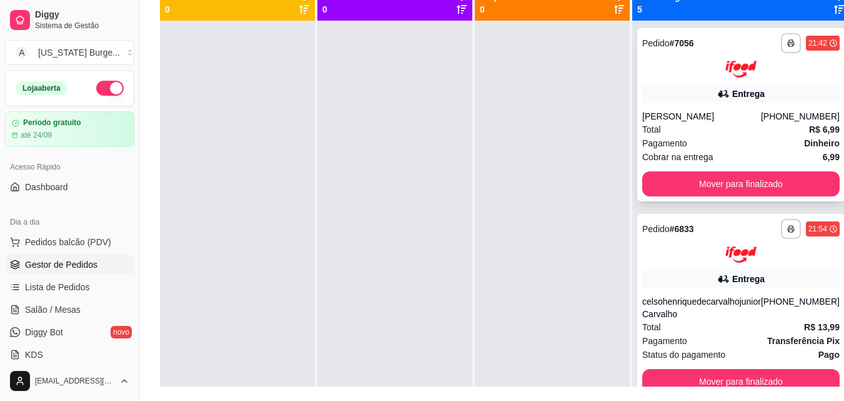
click at [809, 44] on div "21:42" at bounding box center [818, 43] width 19 height 10
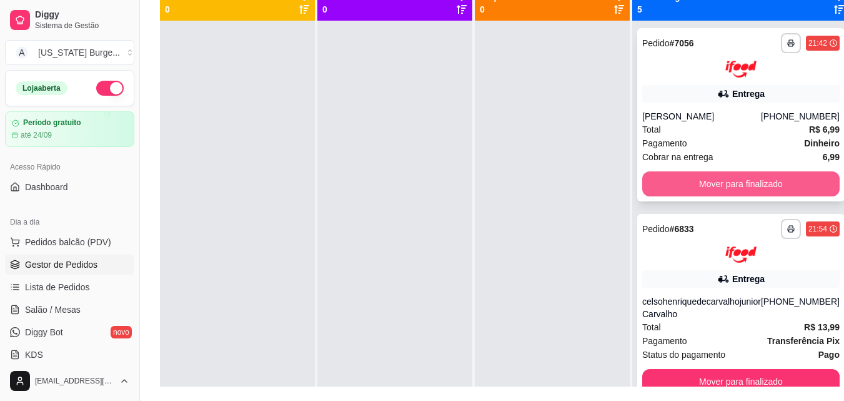
click at [714, 182] on button "Mover para finalizado" at bounding box center [740, 183] width 197 height 25
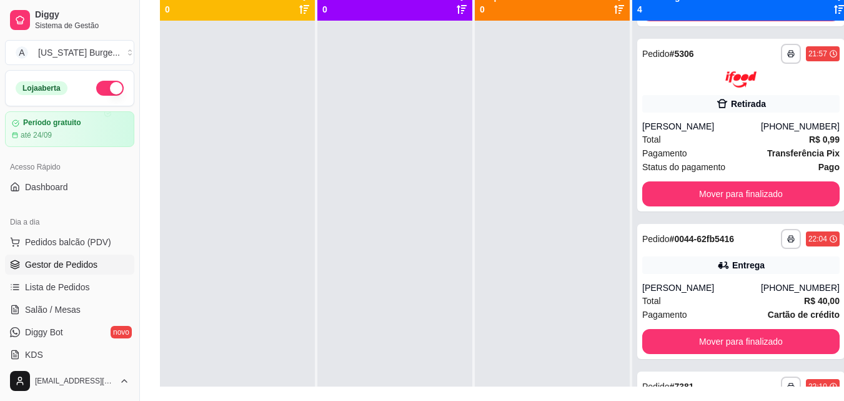
scroll to position [179, 0]
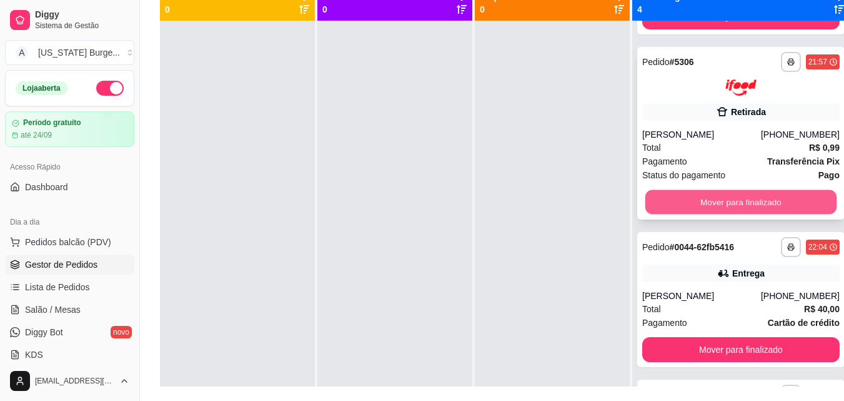
click at [707, 214] on button "Mover para finalizado" at bounding box center [741, 202] width 191 height 24
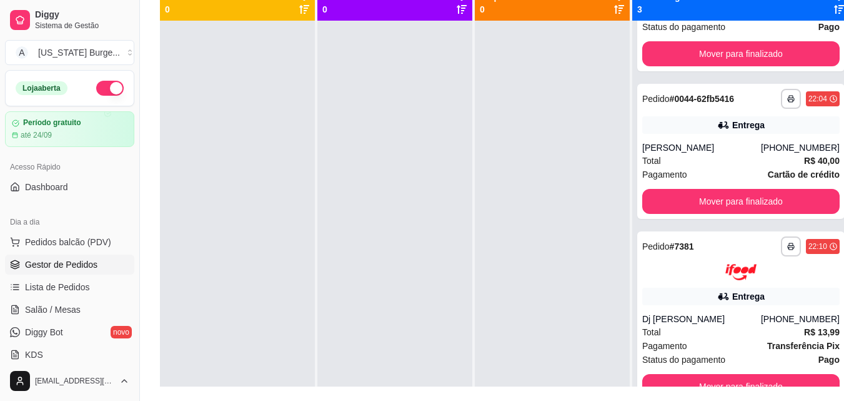
scroll to position [0, 0]
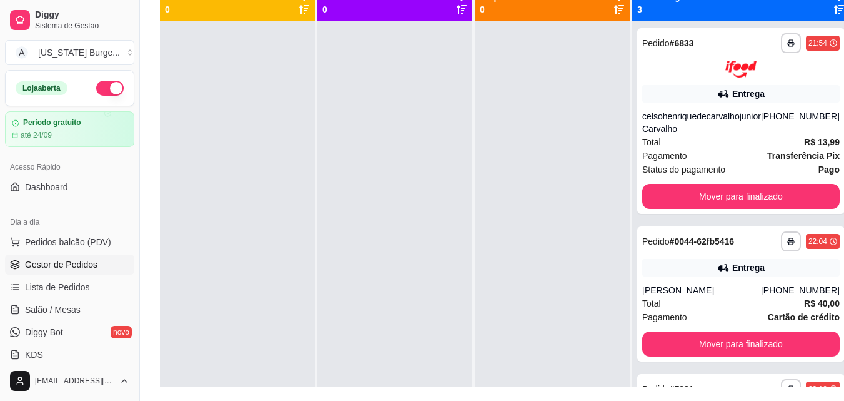
click at [837, 64] on div "**********" at bounding box center [505, 144] width 731 height 513
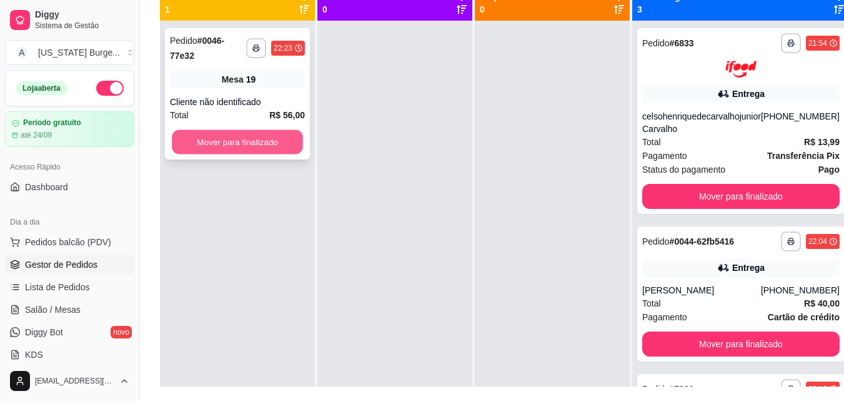
click at [249, 138] on button "Mover para finalizado" at bounding box center [237, 142] width 131 height 24
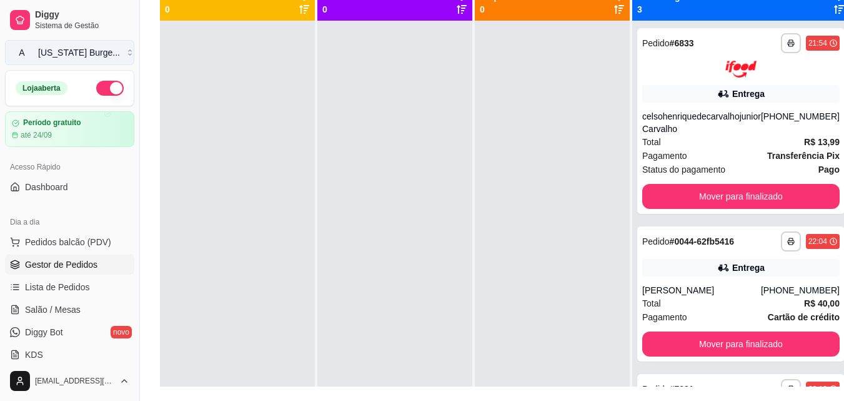
click at [62, 45] on button "A [US_STATE] Burge ..." at bounding box center [69, 52] width 129 height 25
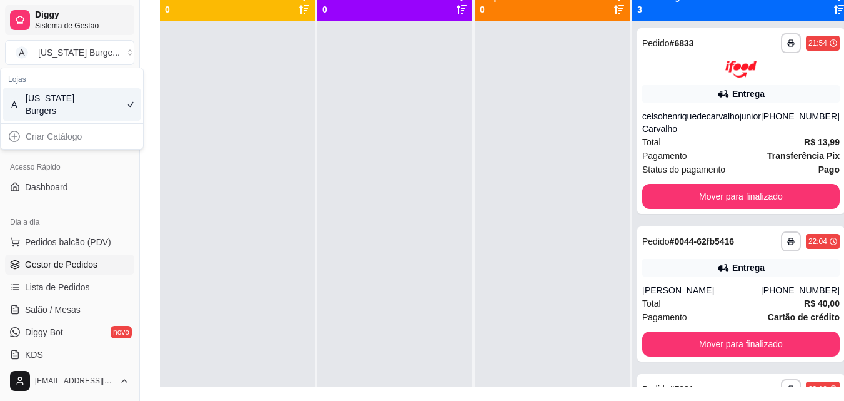
click at [59, 22] on span "Sistema de Gestão" at bounding box center [82, 26] width 94 height 10
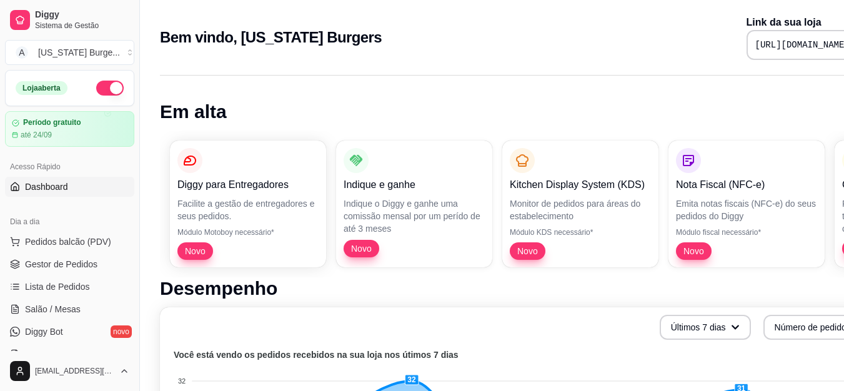
drag, startPoint x: 135, startPoint y: 139, endPoint x: 132, endPoint y: 167, distance: 28.3
click at [132, 167] on div "Diggy Sistema de Gestão A [US_STATE] Burge ... Loja aberta Período gratuito até…" at bounding box center [69, 195] width 139 height 391
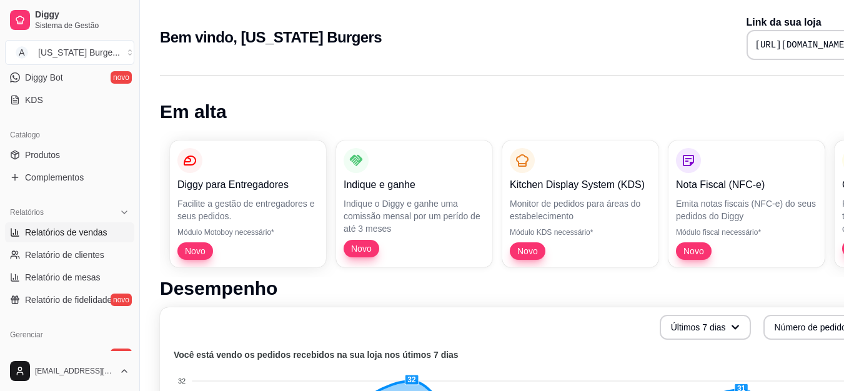
click at [67, 237] on span "Relatórios de vendas" at bounding box center [66, 232] width 82 height 12
select select "ALL"
select select "0"
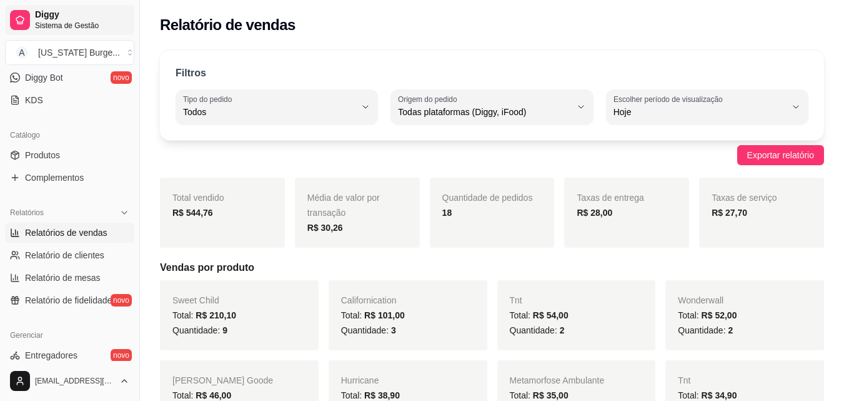
click at [53, 16] on span "Diggy" at bounding box center [82, 14] width 94 height 11
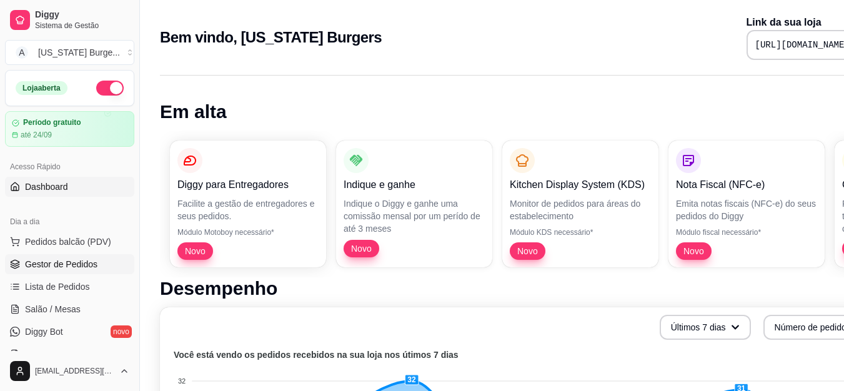
click at [63, 269] on span "Gestor de Pedidos" at bounding box center [61, 264] width 72 height 12
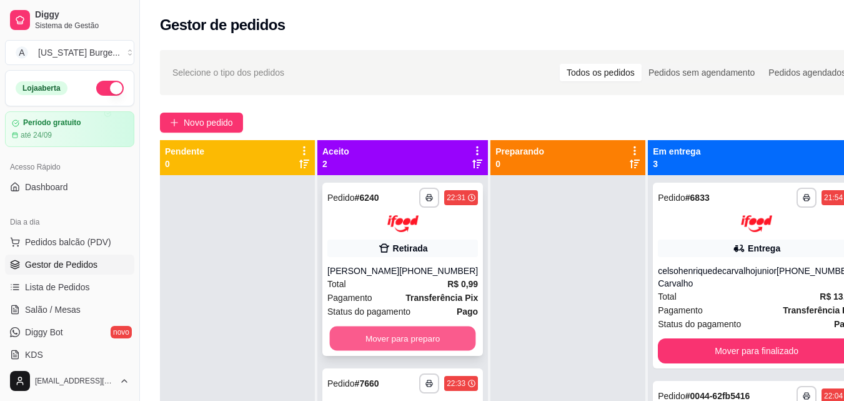
click at [392, 332] on button "Mover para preparo" at bounding box center [403, 338] width 146 height 24
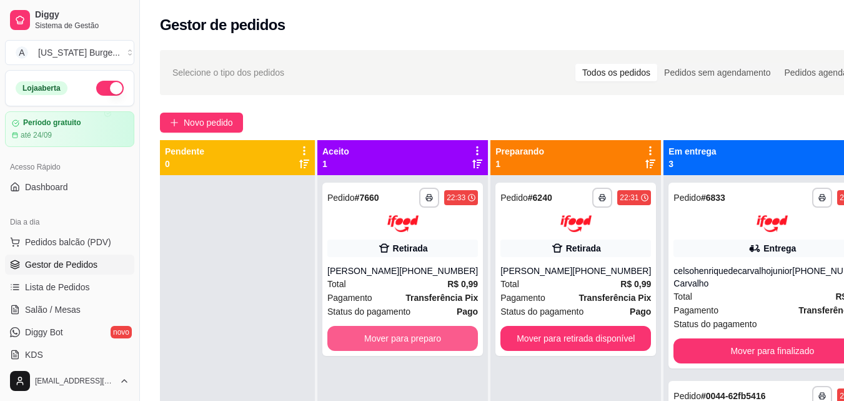
click at [396, 336] on button "Mover para preparo" at bounding box center [402, 338] width 151 height 25
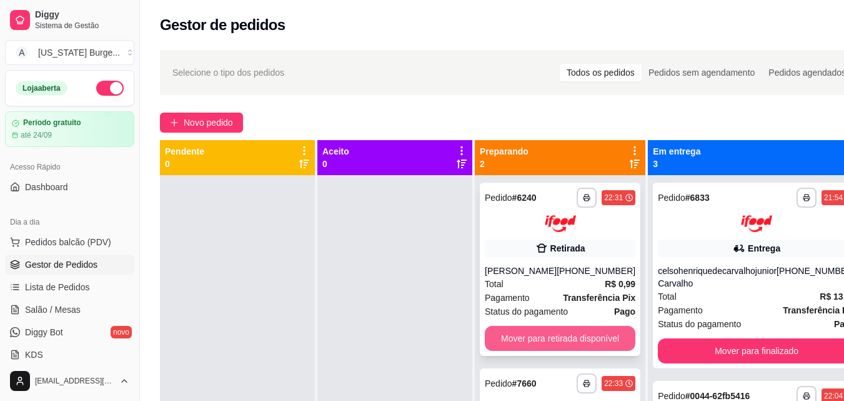
click at [510, 337] on button "Mover para retirada disponível" at bounding box center [560, 338] width 151 height 25
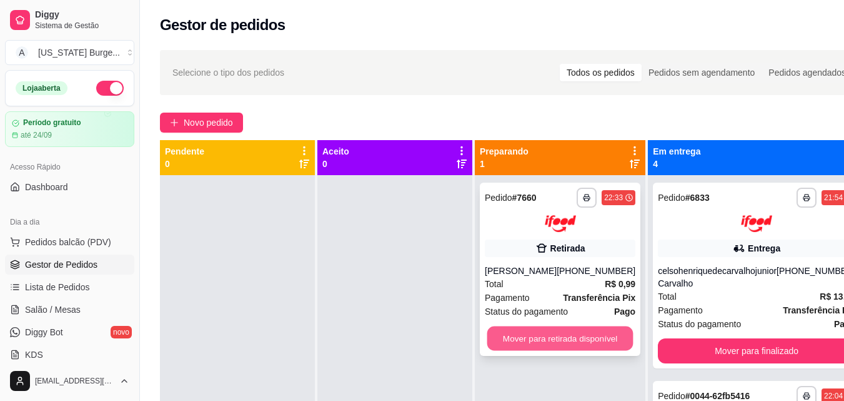
click at [547, 346] on button "Mover para retirada disponível" at bounding box center [560, 338] width 146 height 24
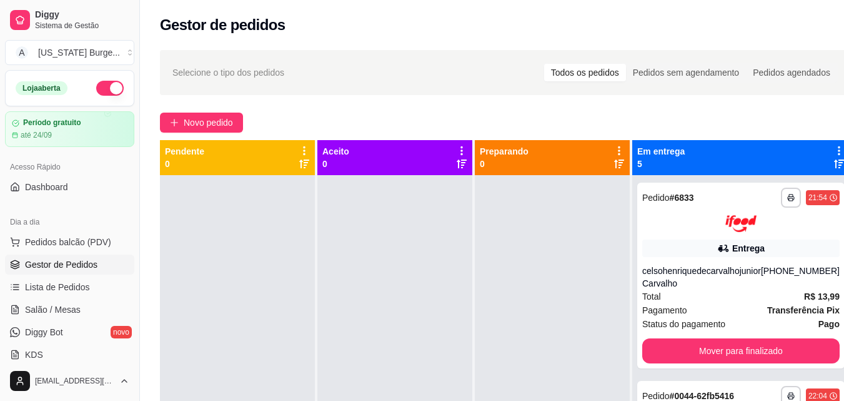
click at [380, 316] on div at bounding box center [394, 375] width 155 height 401
click at [830, 196] on div "**********" at bounding box center [505, 298] width 731 height 513
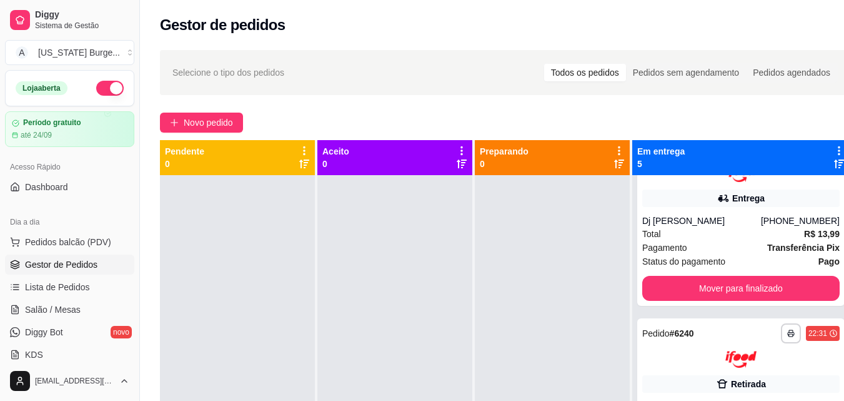
scroll to position [191, 0]
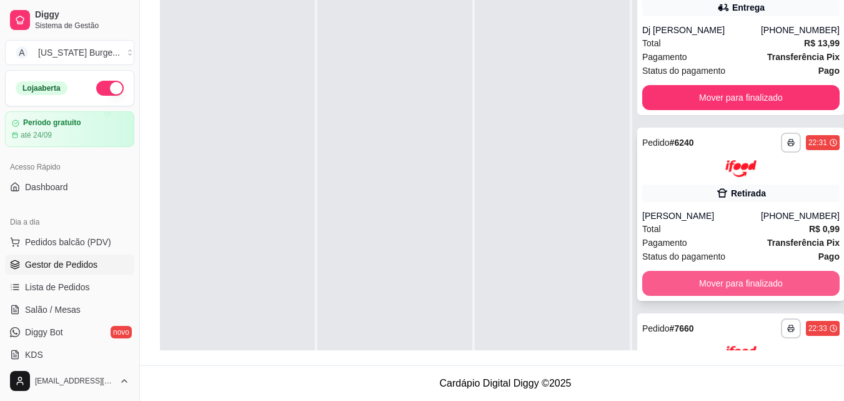
click at [677, 296] on button "Mover para finalizado" at bounding box center [740, 283] width 197 height 25
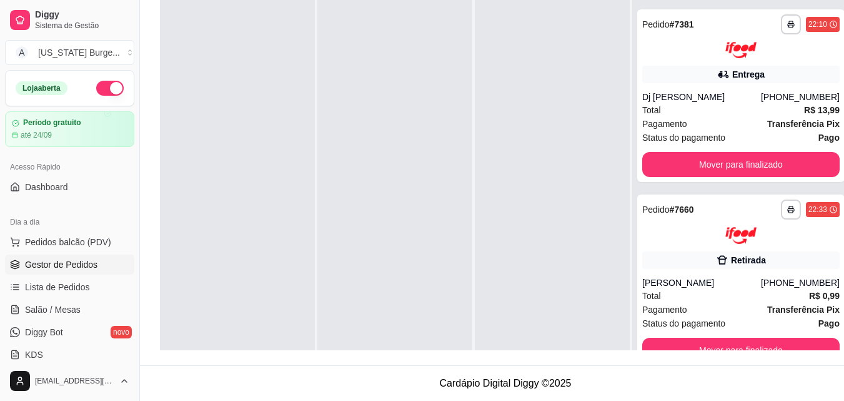
scroll to position [351, 0]
click at [666, 339] on button "Mover para finalizado" at bounding box center [741, 349] width 191 height 24
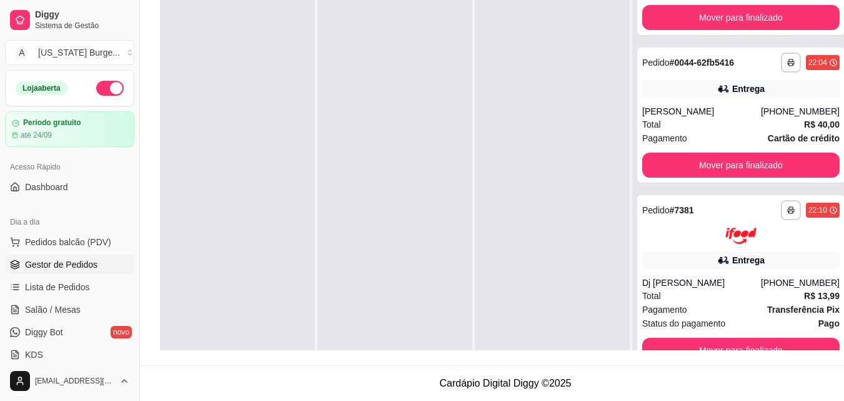
scroll to position [0, 0]
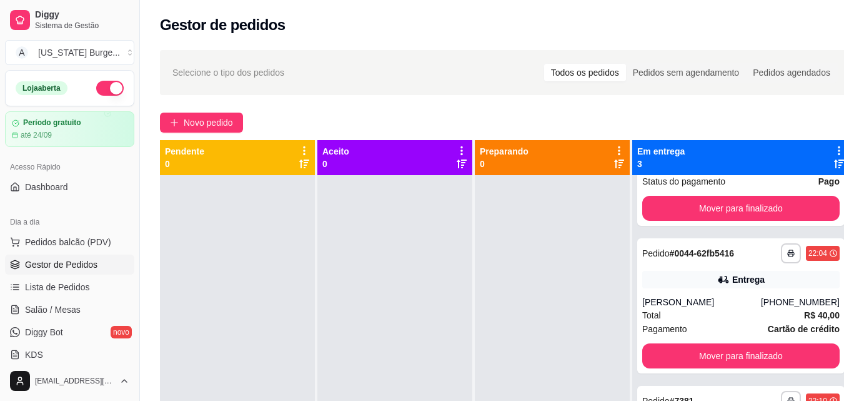
click at [104, 84] on button "button" at bounding box center [109, 88] width 27 height 15
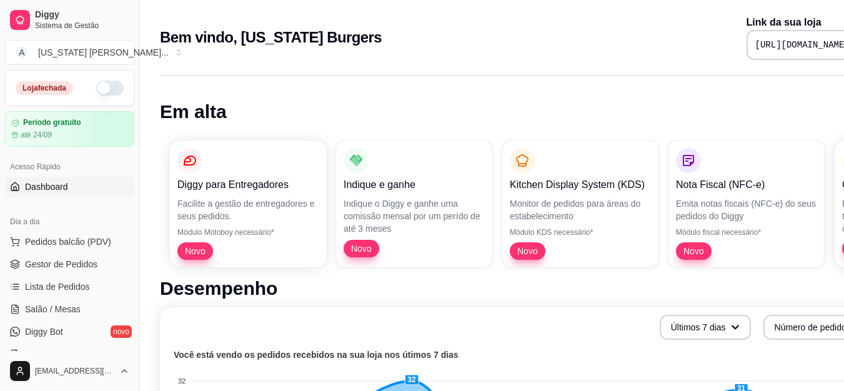
click at [101, 84] on button "button" at bounding box center [109, 88] width 27 height 15
click at [40, 258] on span "Gestor de Pedidos" at bounding box center [61, 264] width 72 height 12
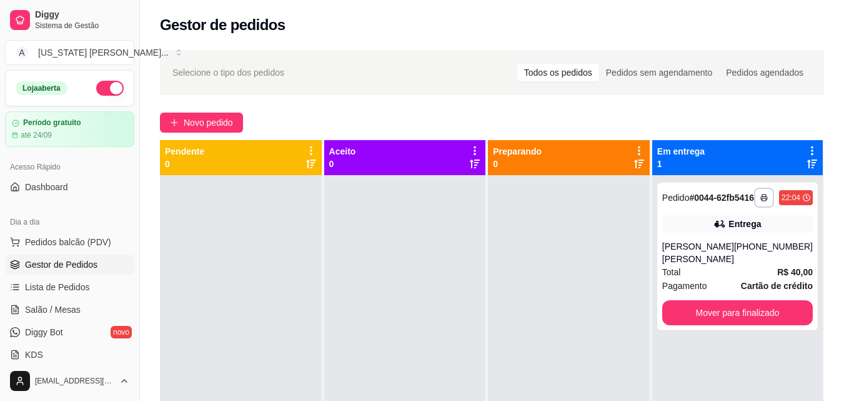
click at [529, 229] on div at bounding box center [569, 375] width 162 height 401
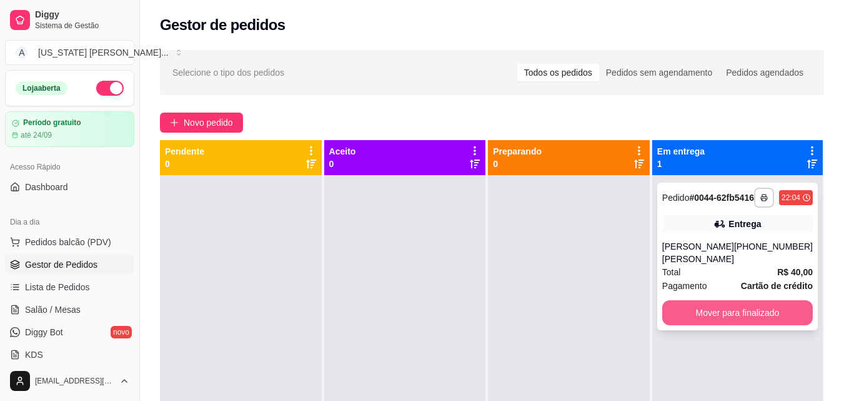
click at [668, 308] on button "Mover para finalizado" at bounding box center [737, 312] width 151 height 25
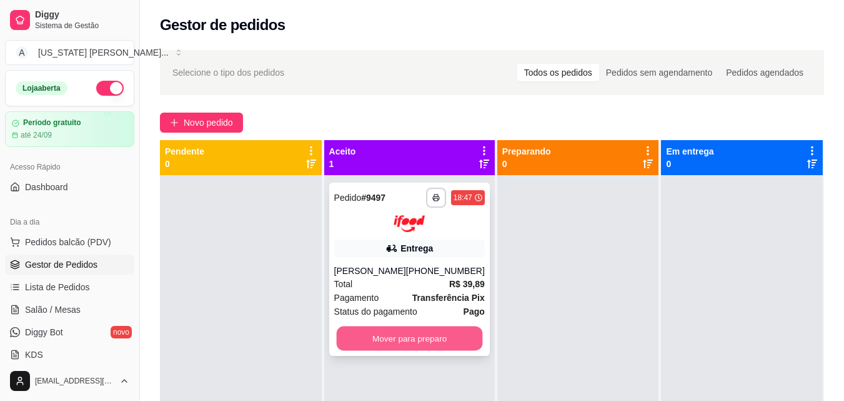
click at [364, 346] on button "Mover para preparo" at bounding box center [409, 338] width 146 height 24
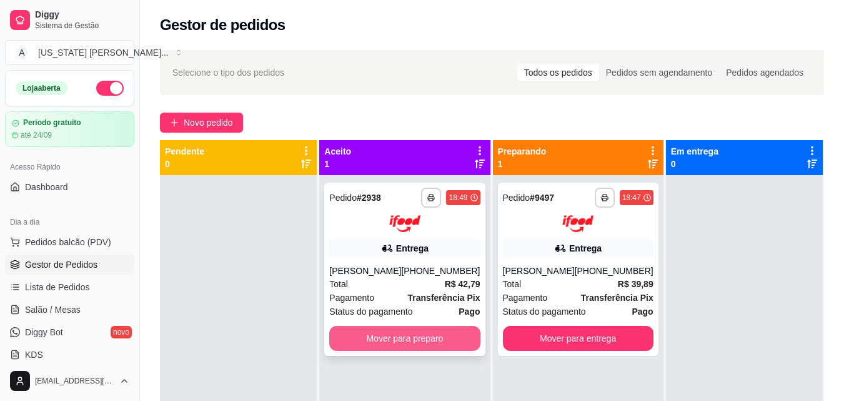
click at [444, 333] on button "Mover para preparo" at bounding box center [404, 338] width 151 height 25
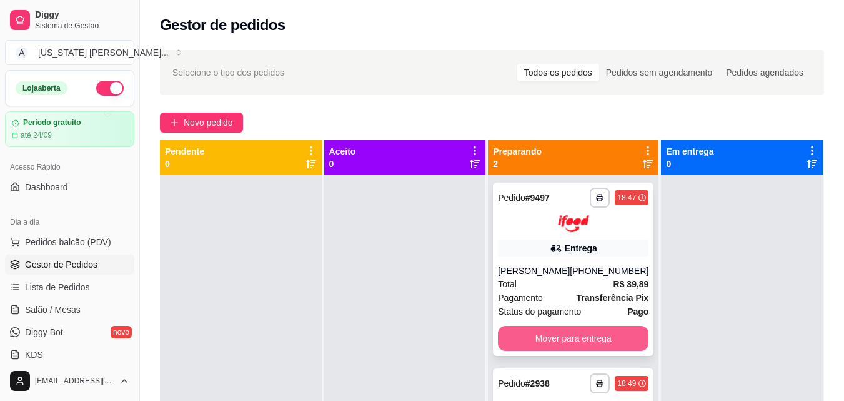
click at [569, 351] on button "Mover para entrega" at bounding box center [573, 338] width 151 height 25
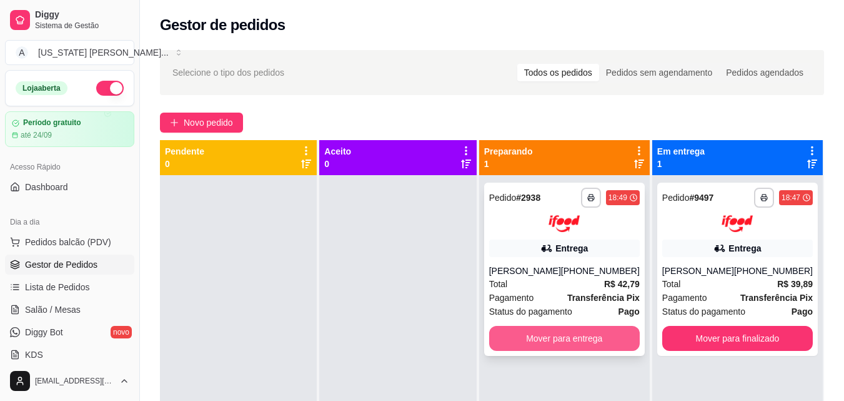
click at [591, 339] on button "Mover para entrega" at bounding box center [564, 338] width 151 height 25
